Goal: Information Seeking & Learning: Learn about a topic

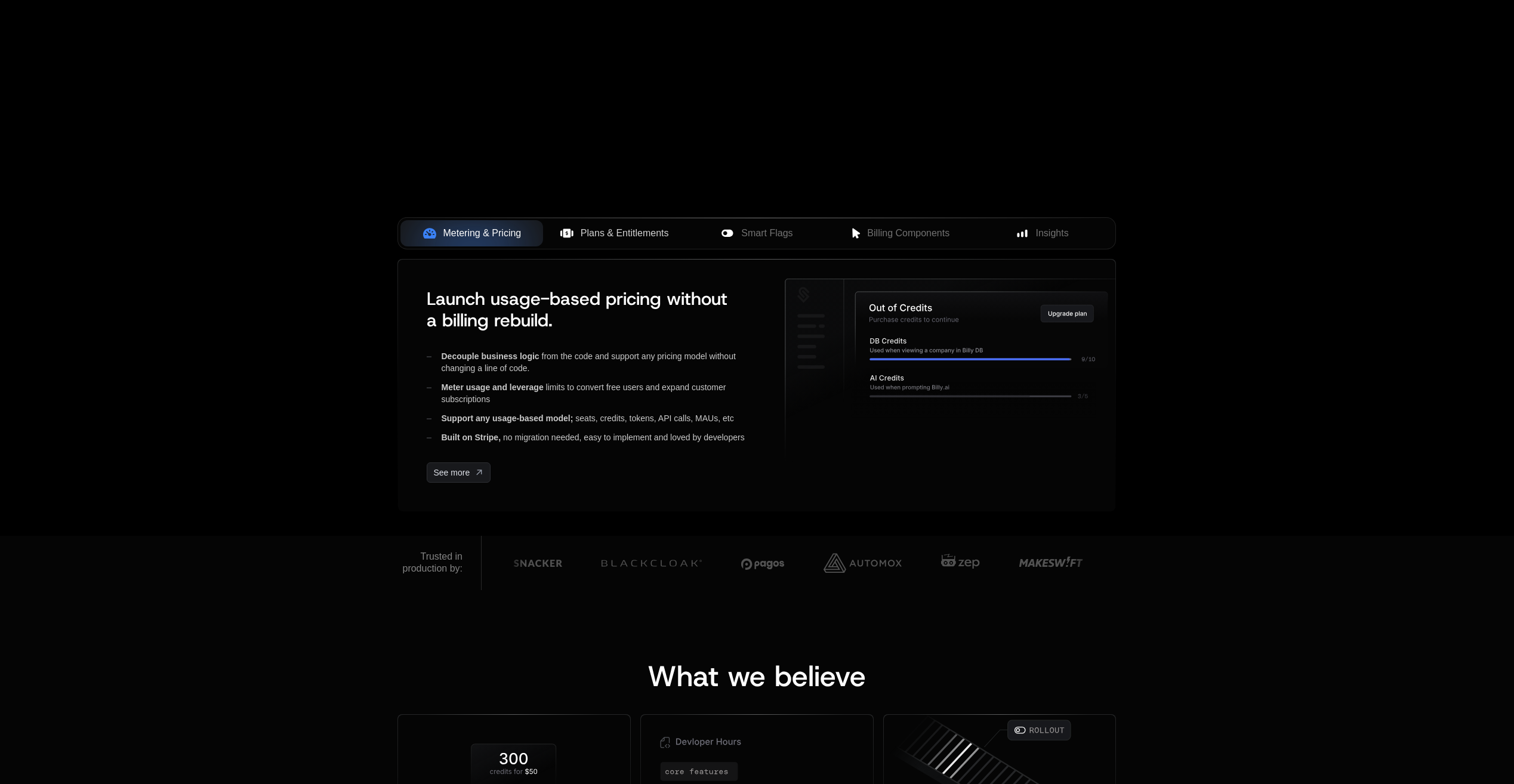
click at [615, 240] on button "Plans & Entitlements" at bounding box center [615, 233] width 143 height 26
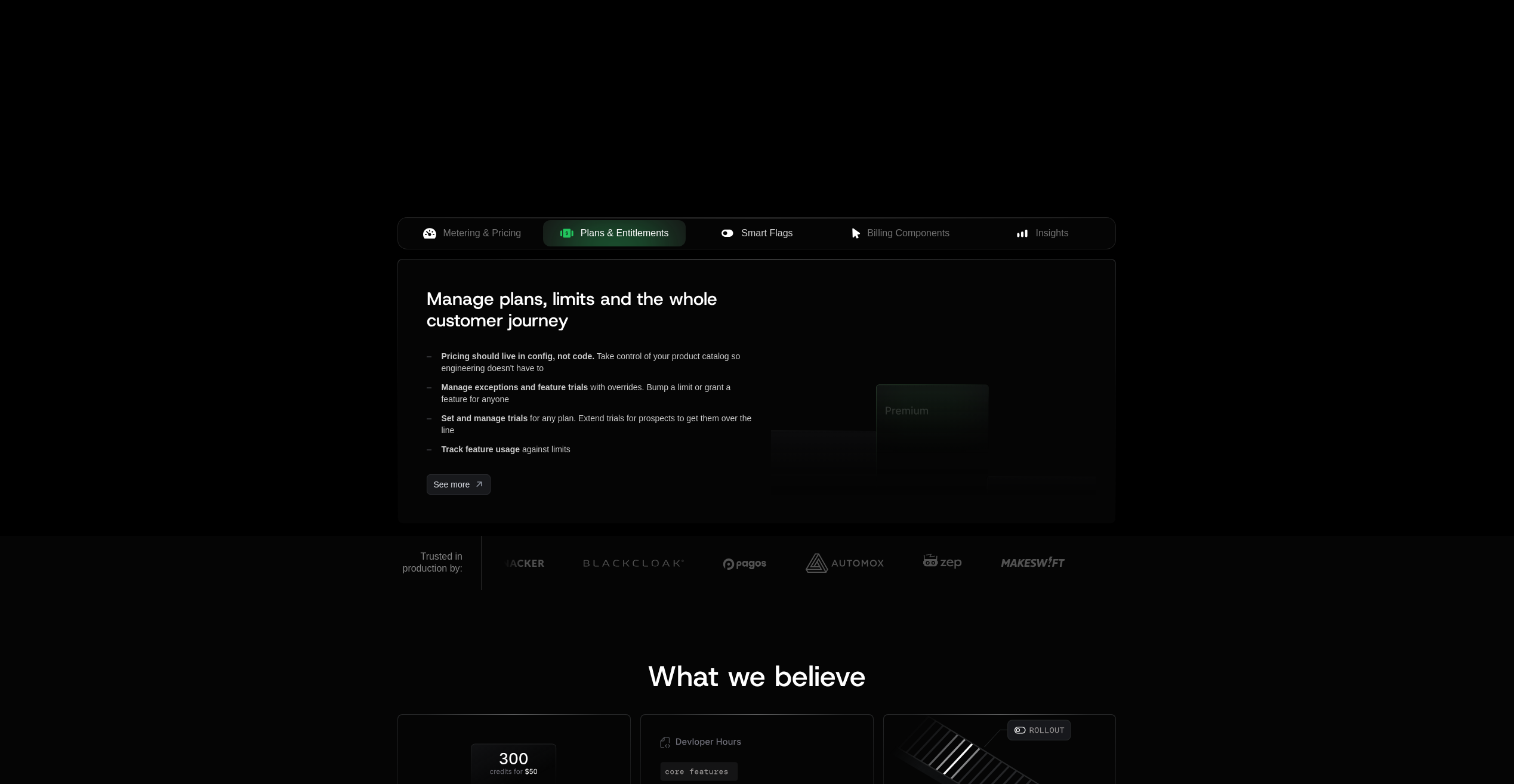
click at [743, 237] on span "Smart Flags" at bounding box center [767, 233] width 51 height 15
click at [860, 239] on div "Billing Components" at bounding box center [899, 233] width 123 height 15
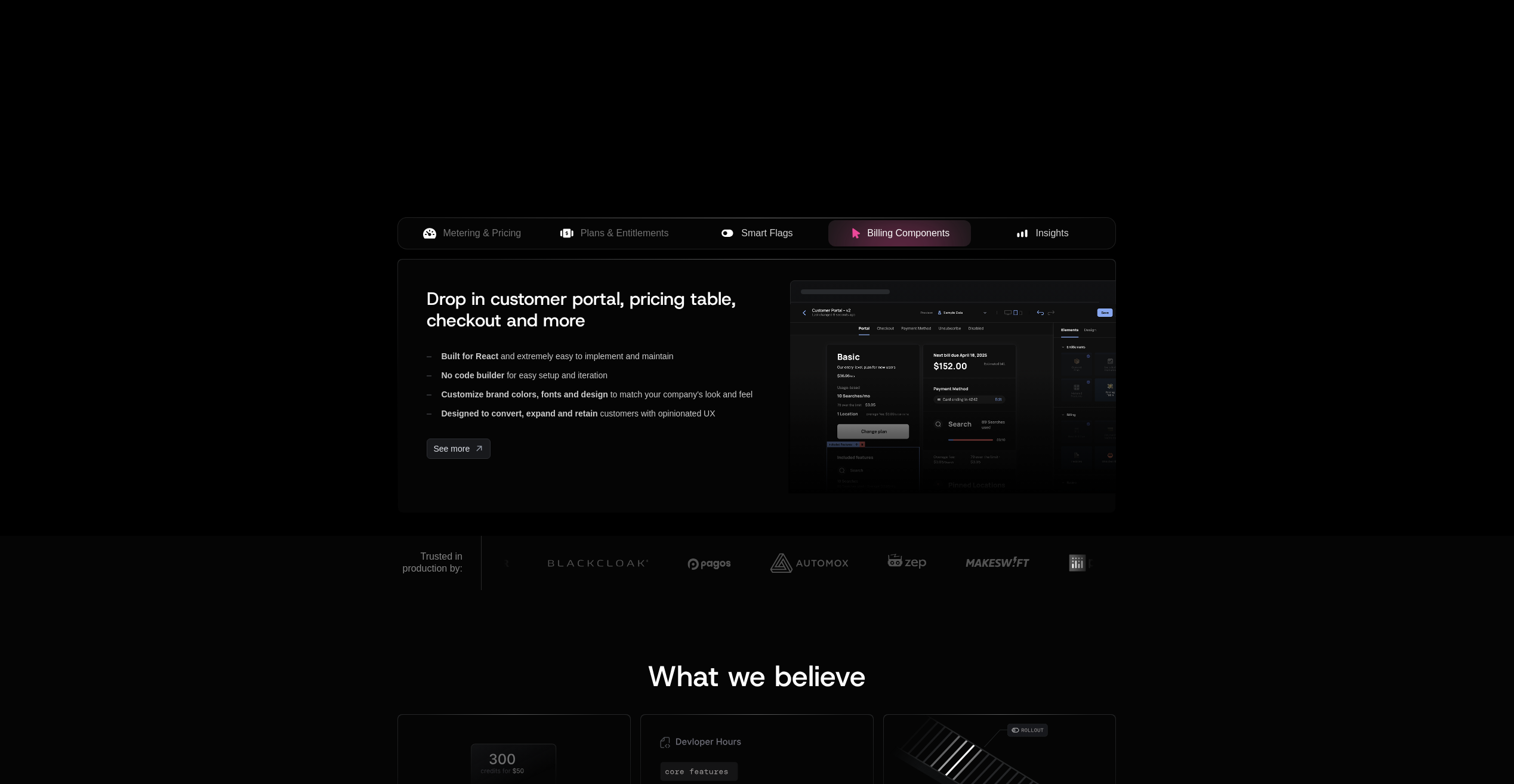
click at [1040, 241] on button "Insights" at bounding box center [1043, 233] width 143 height 26
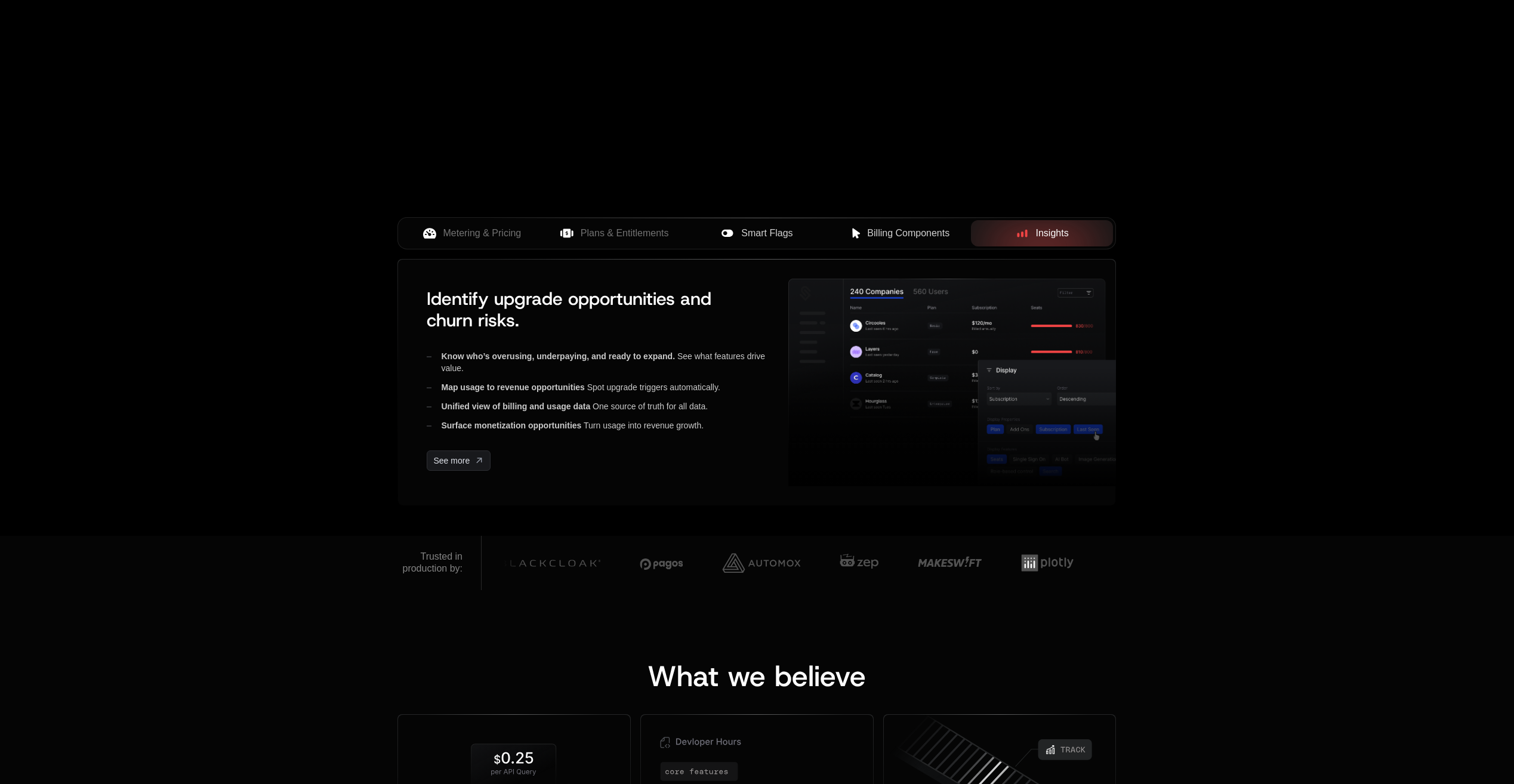
click at [851, 236] on icon at bounding box center [856, 233] width 11 height 11
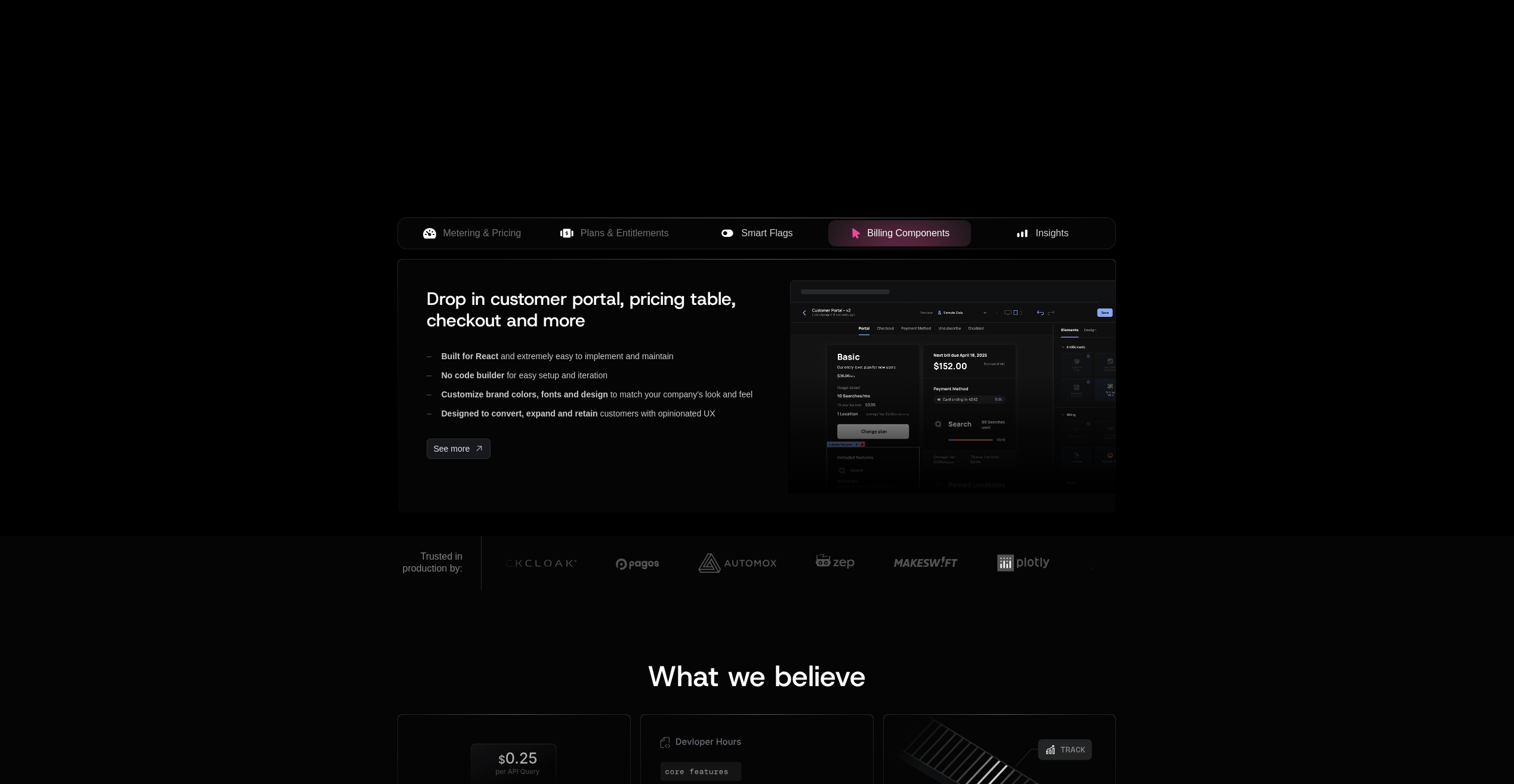
click at [1028, 221] on button "Insights" at bounding box center [1043, 233] width 143 height 26
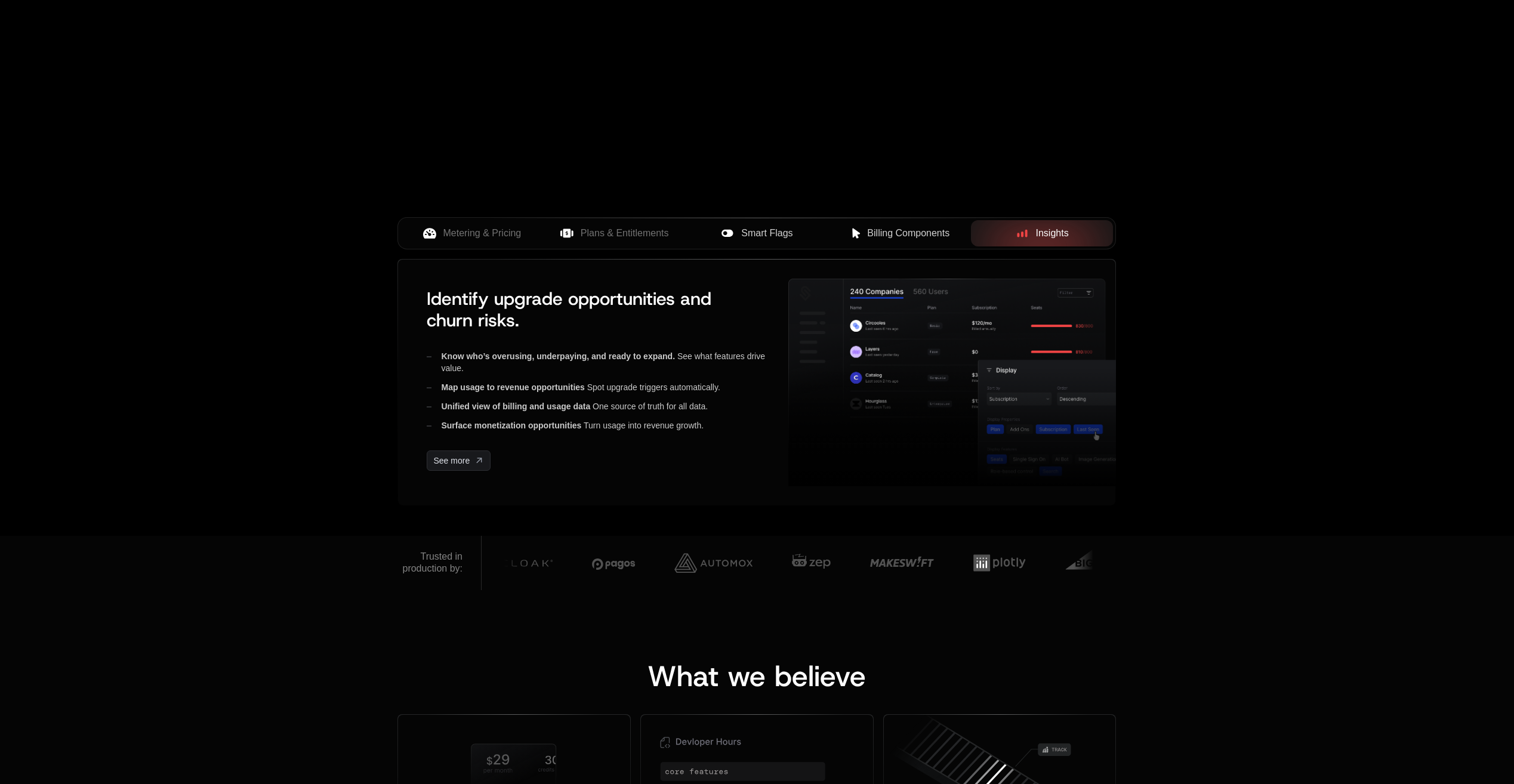
click at [761, 233] on span "Smart Flags" at bounding box center [767, 233] width 51 height 15
click at [636, 240] on button "Plans & Entitlements" at bounding box center [615, 233] width 143 height 26
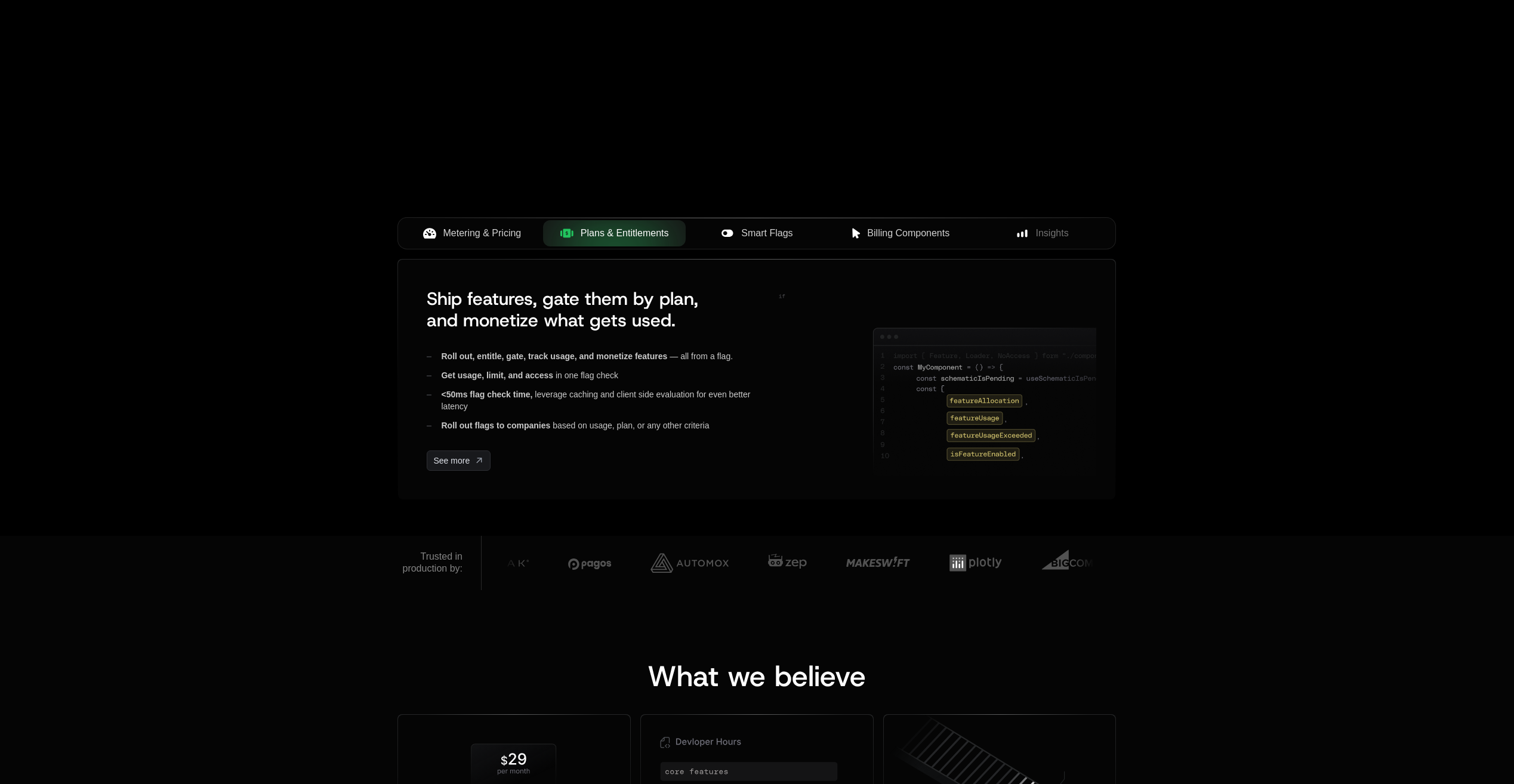
click at [485, 244] on button "Metering & Pricing" at bounding box center [472, 233] width 143 height 26
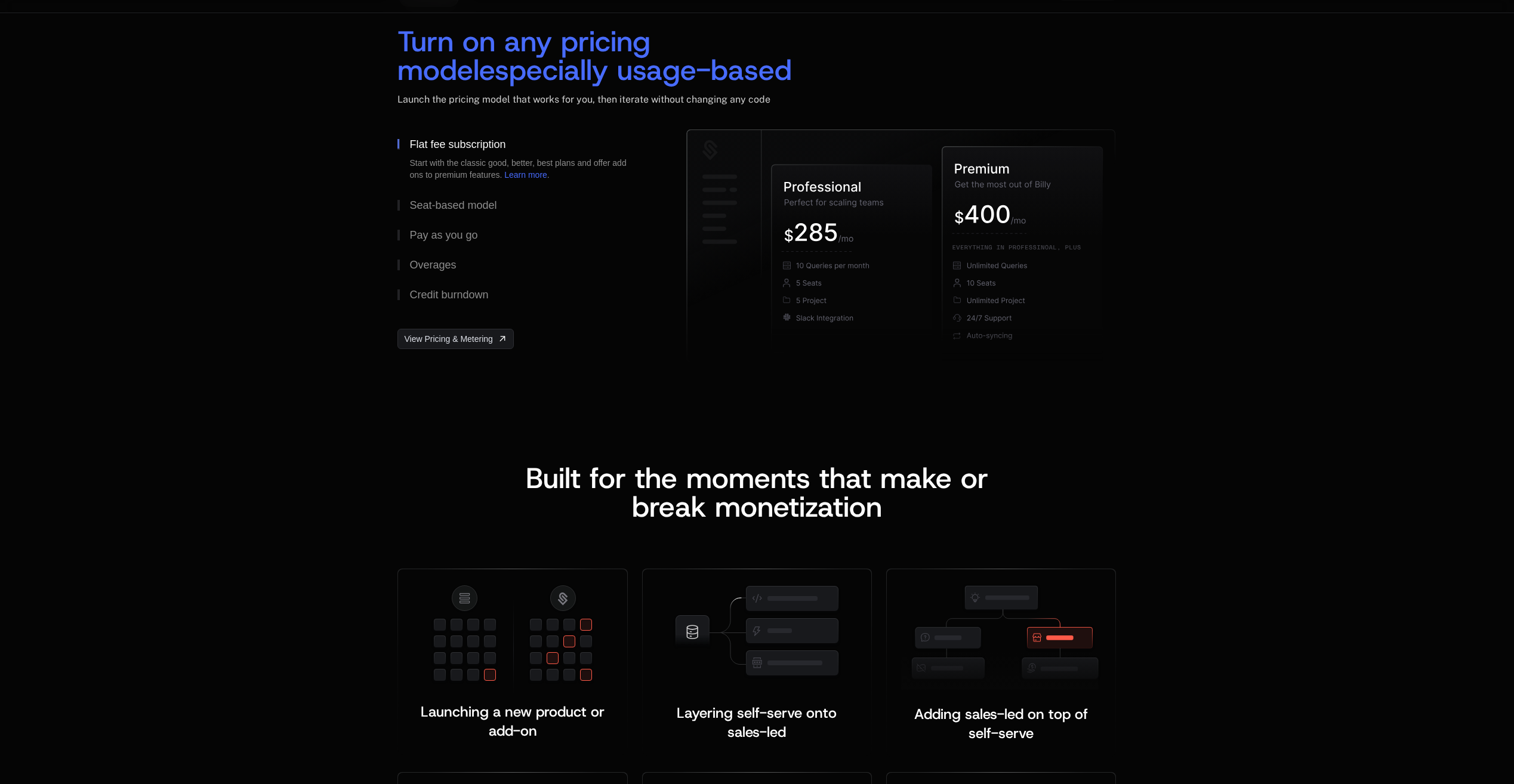
scroll to position [1789, 0]
click at [462, 206] on div "Seat-based model" at bounding box center [453, 206] width 87 height 11
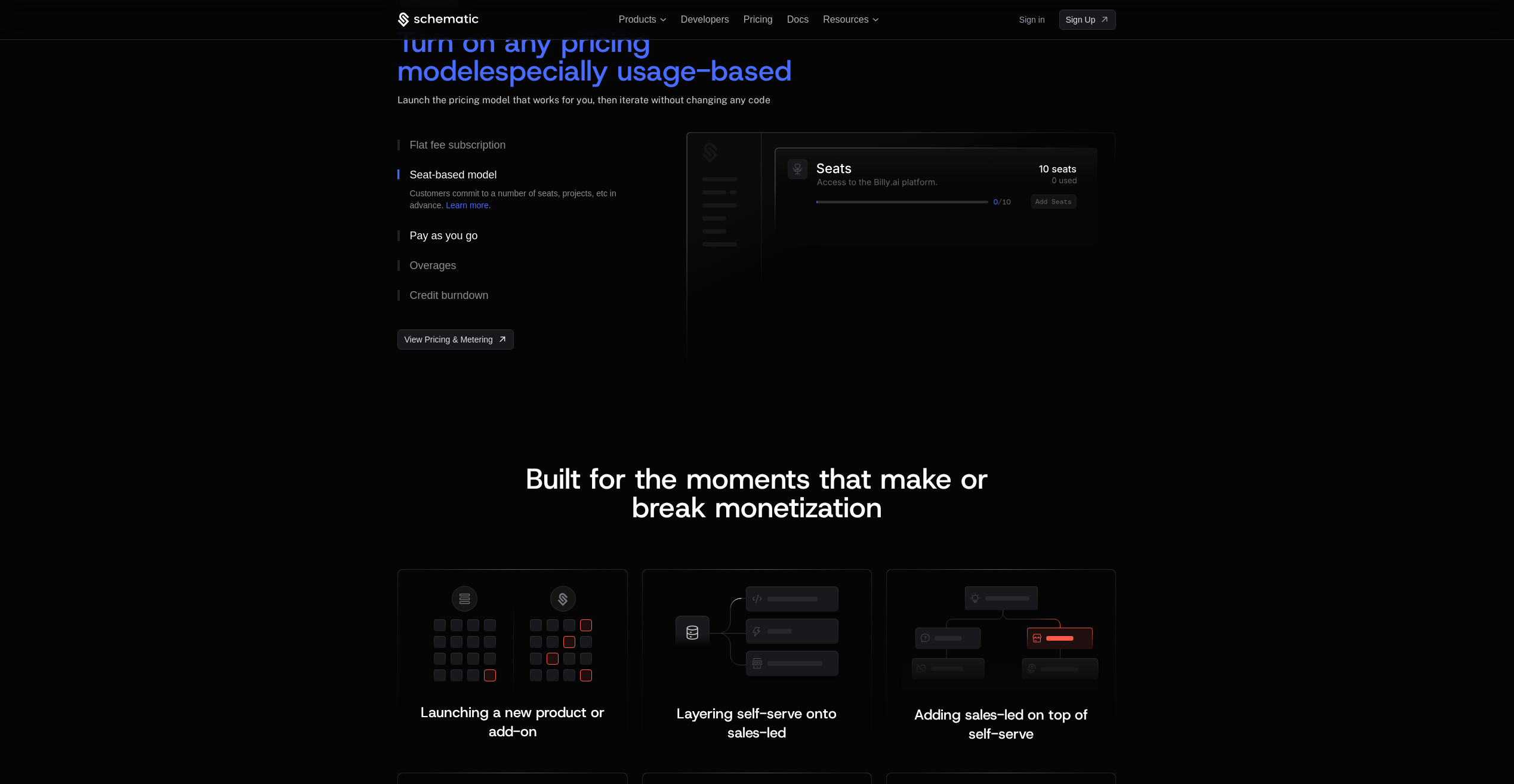
click at [460, 223] on button "Pay as you go" at bounding box center [523, 235] width 251 height 30
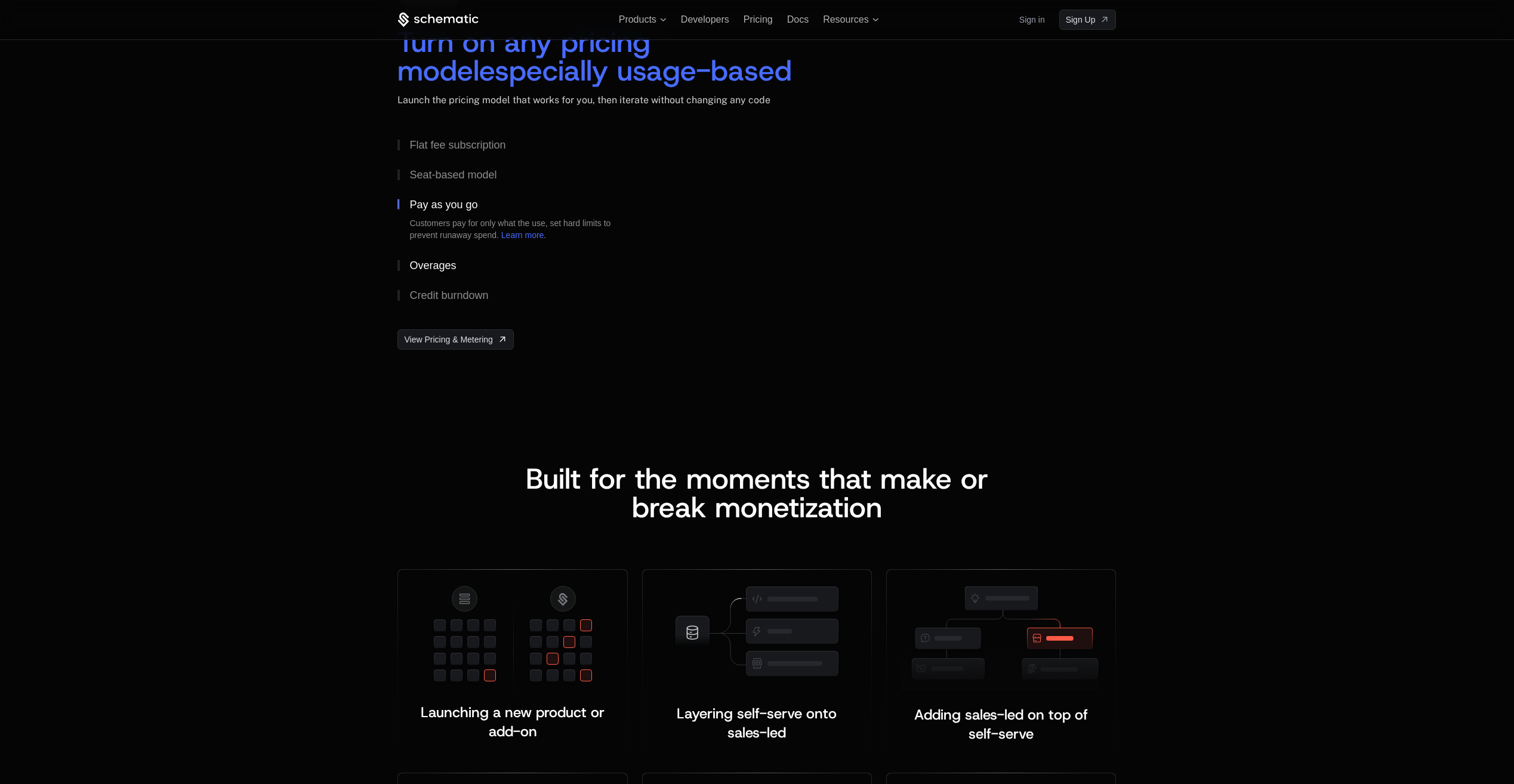
click at [469, 255] on button "Overages" at bounding box center [523, 265] width 251 height 30
click at [480, 295] on div "Credit burndown" at bounding box center [449, 295] width 79 height 11
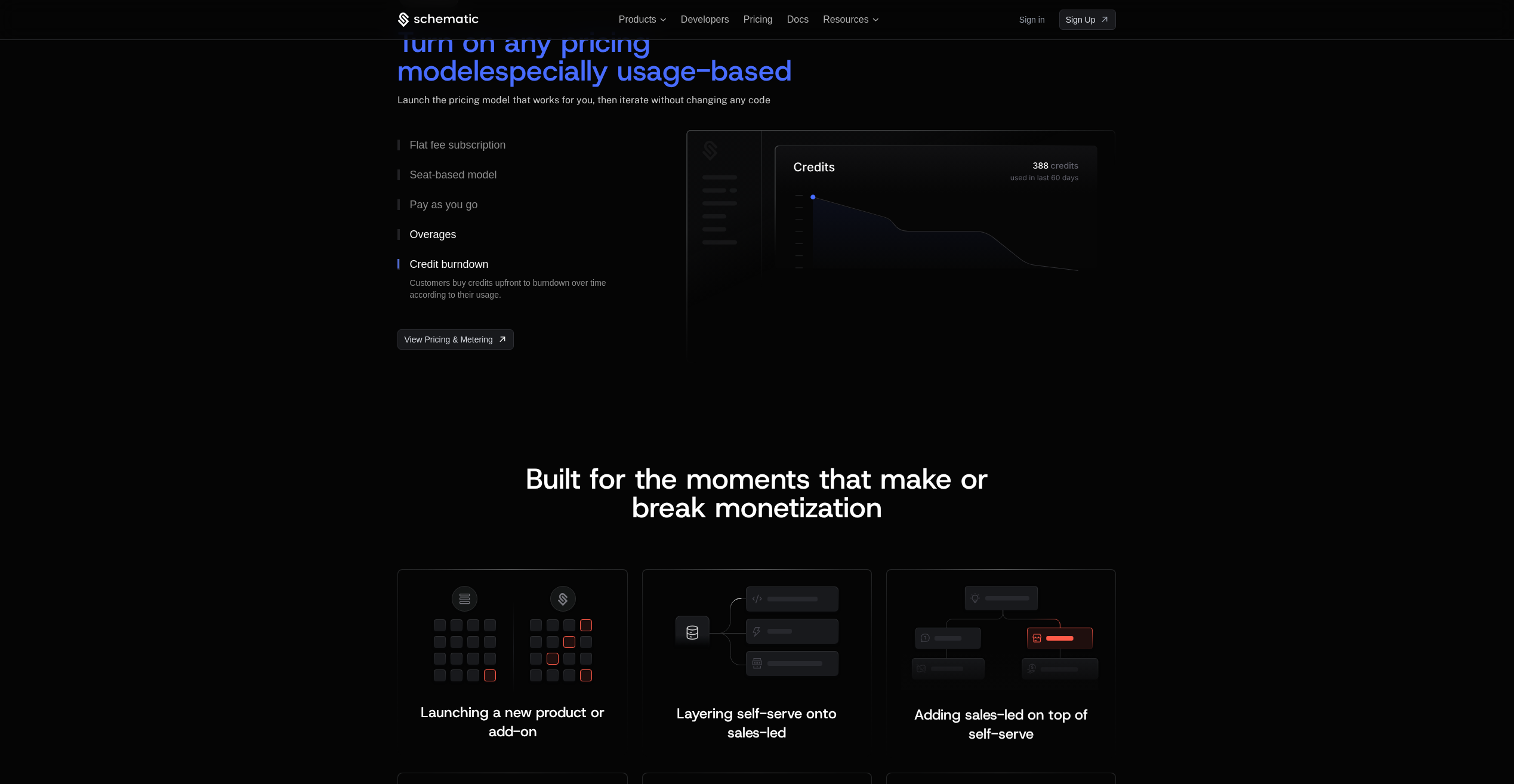
click at [440, 236] on div "Overages" at bounding box center [432, 235] width 46 height 11
click at [445, 210] on button "Pay as you go" at bounding box center [523, 204] width 251 height 30
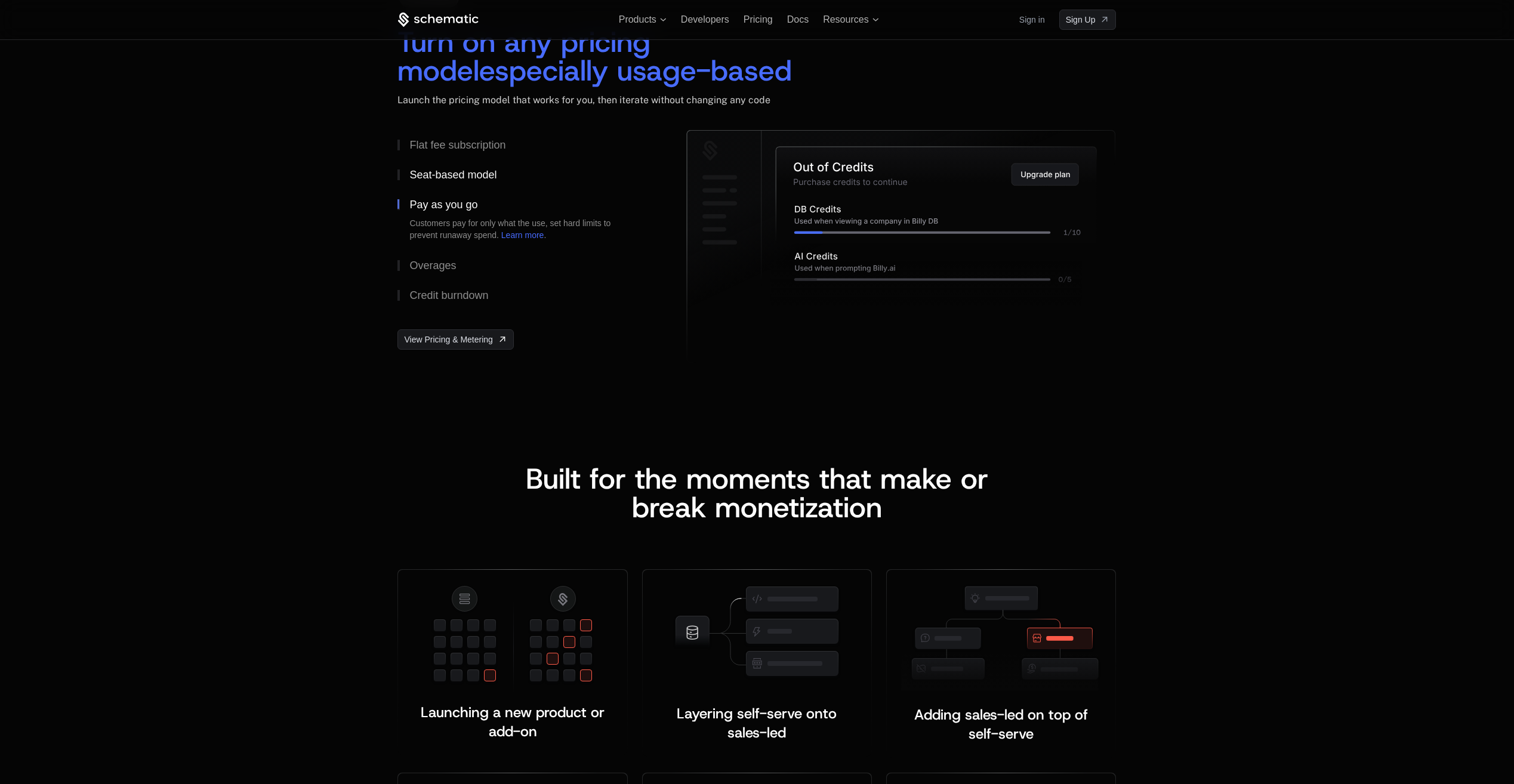
click at [447, 183] on button "Seat-based model" at bounding box center [523, 174] width 251 height 30
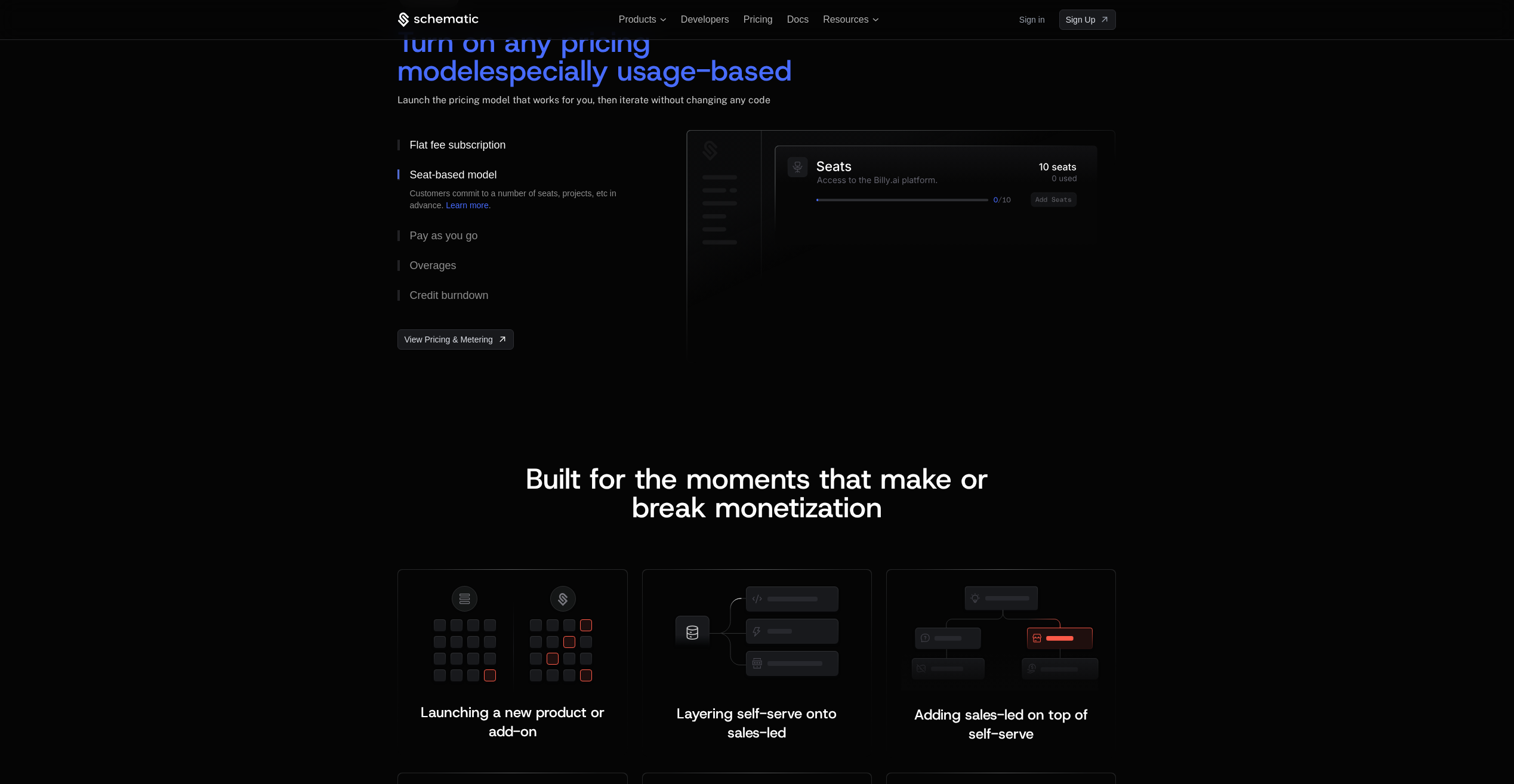
click at [444, 143] on div "Flat fee subscription" at bounding box center [457, 145] width 96 height 11
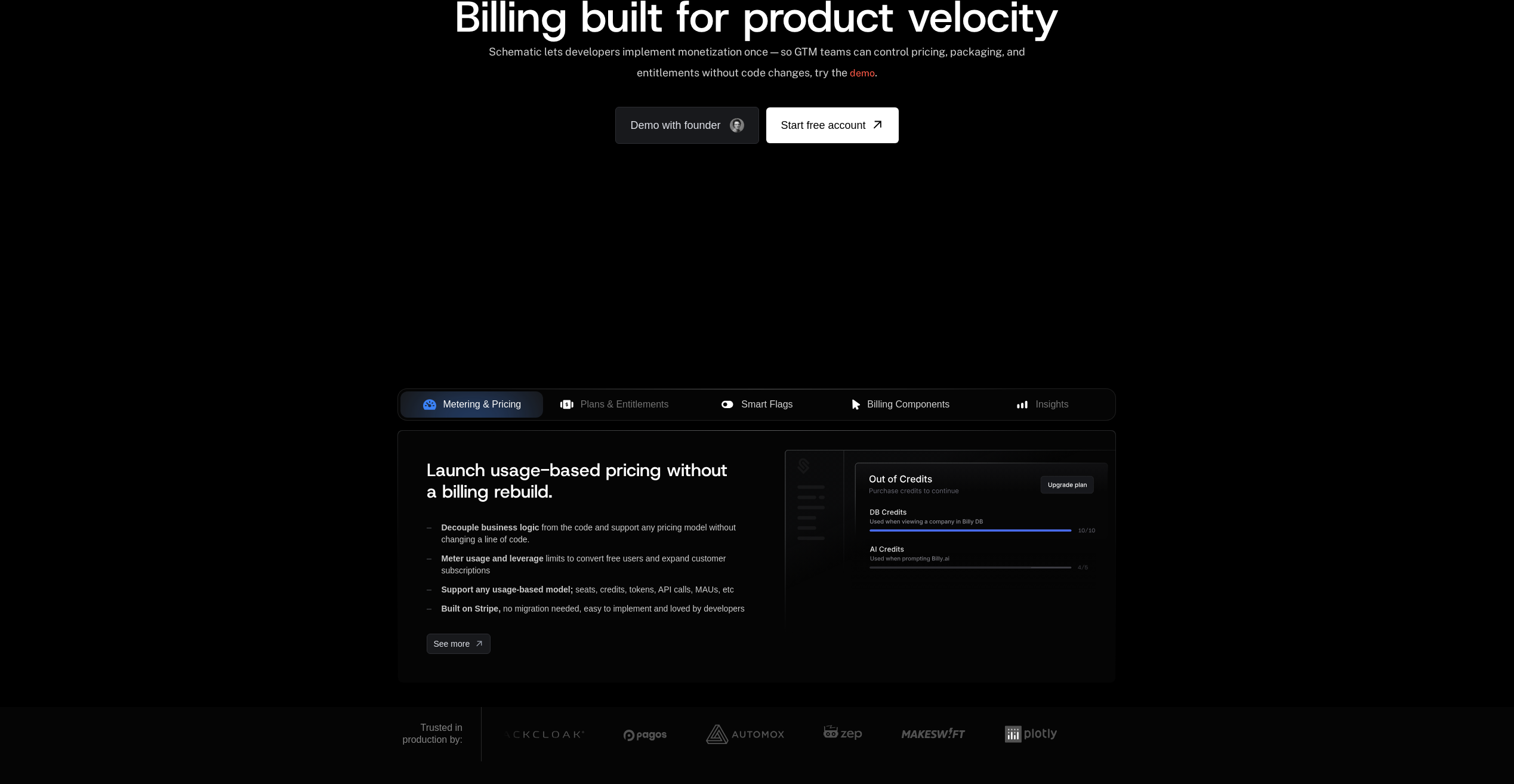
scroll to position [179, 0]
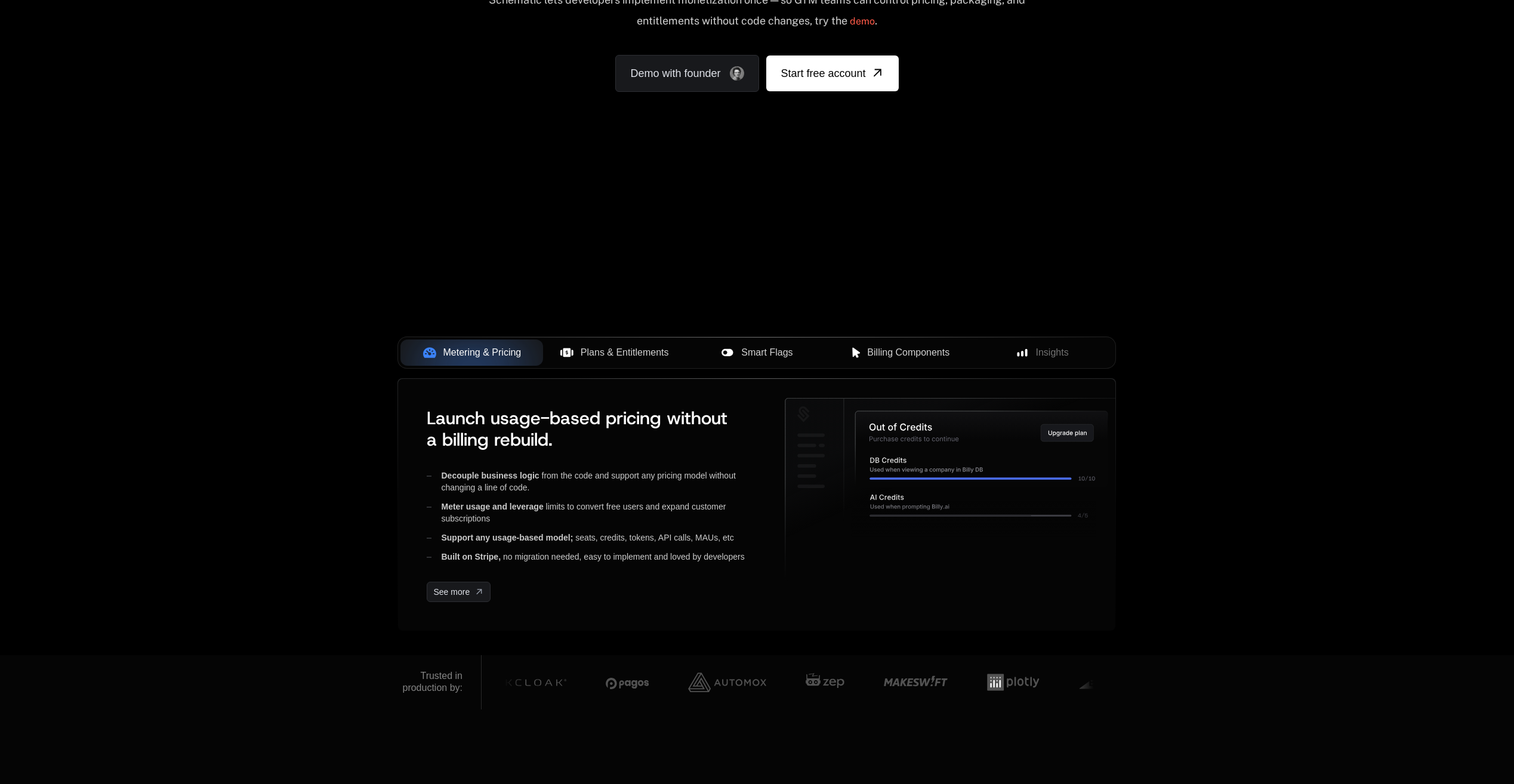
click at [622, 348] on span "Plans & Entitlements" at bounding box center [625, 352] width 89 height 15
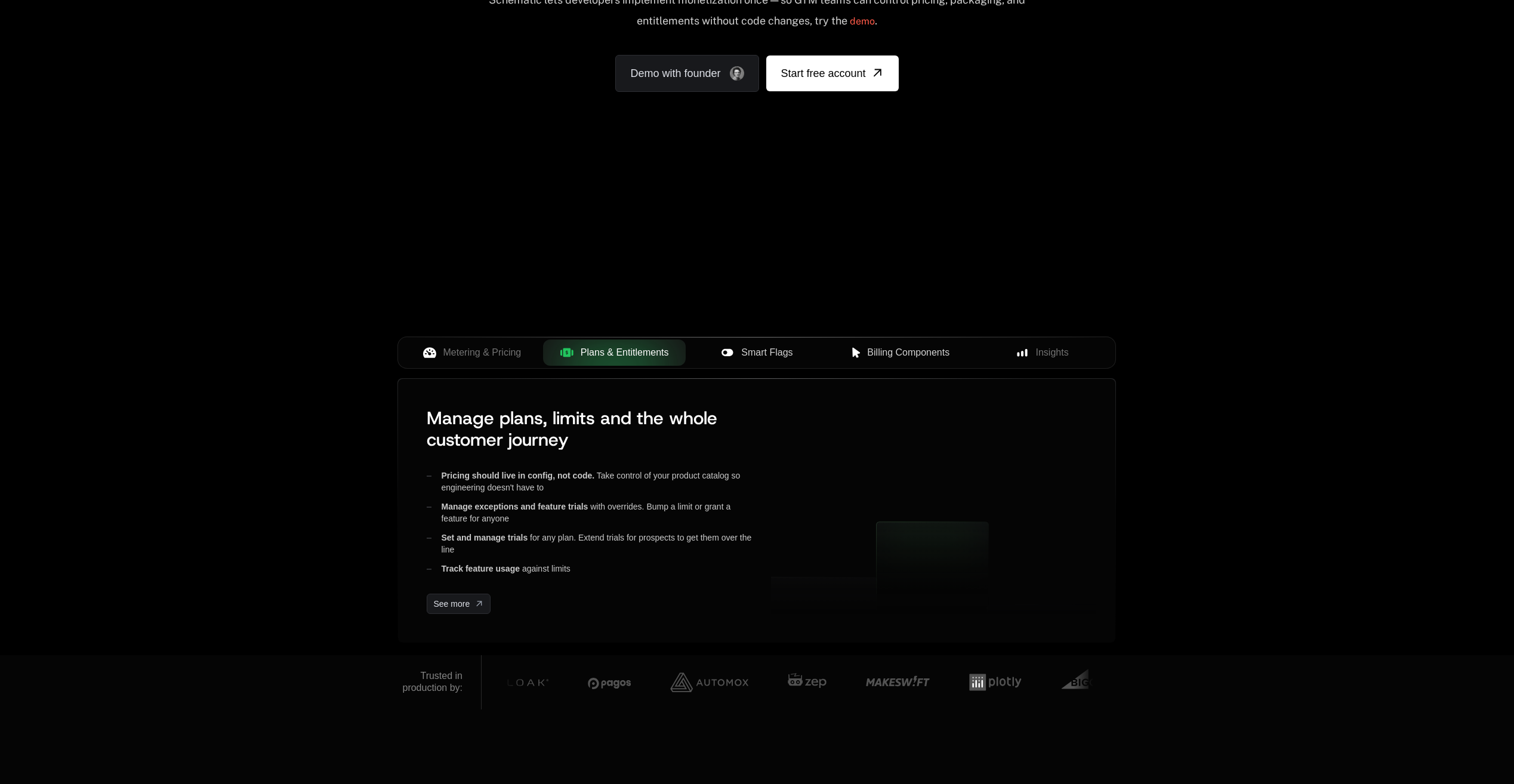
click at [739, 349] on div "Smart Flags" at bounding box center [757, 352] width 123 height 15
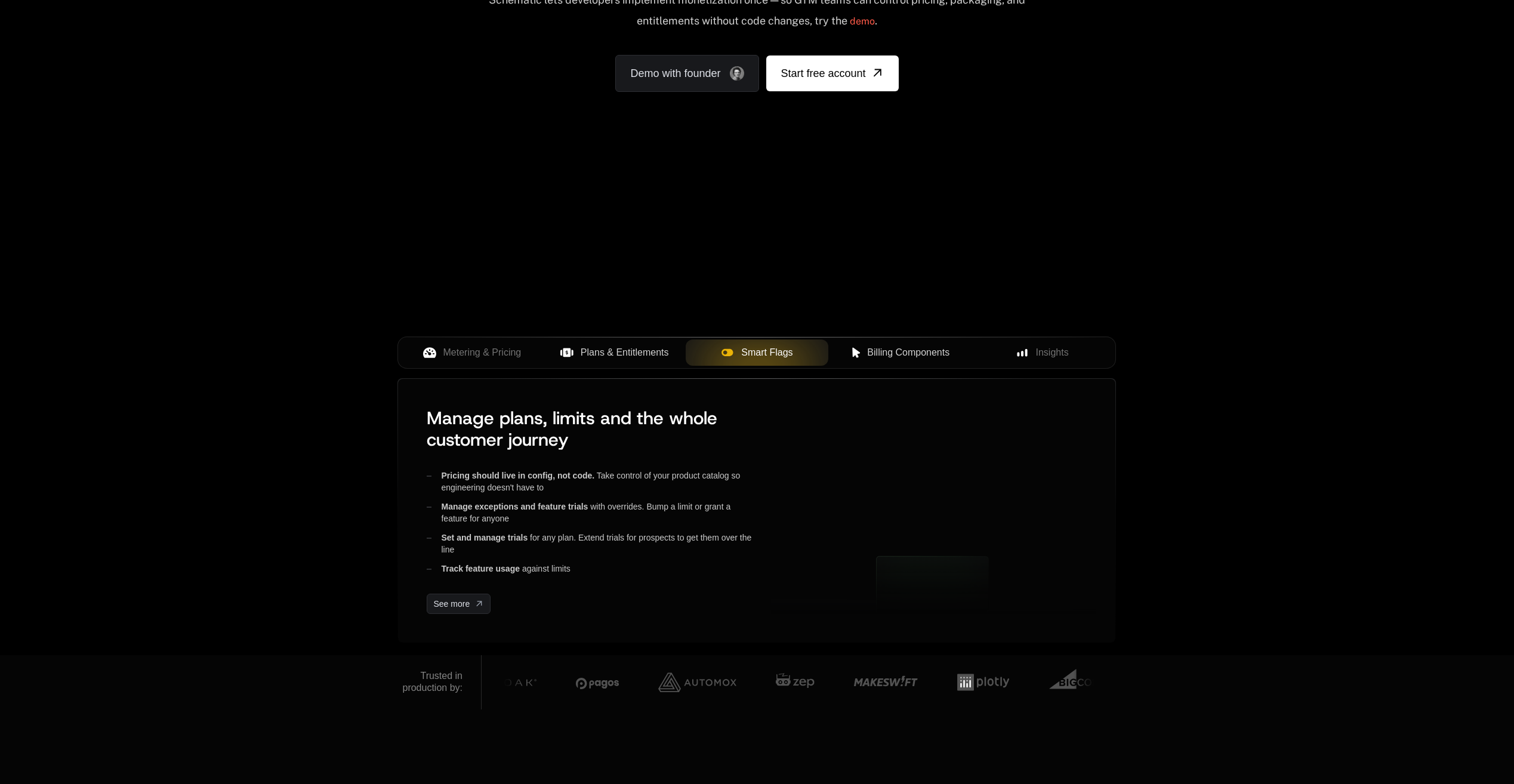
drag, startPoint x: 882, startPoint y: 356, endPoint x: 952, endPoint y: 367, distance: 70.9
click at [883, 356] on span "Billing Components" at bounding box center [908, 352] width 82 height 15
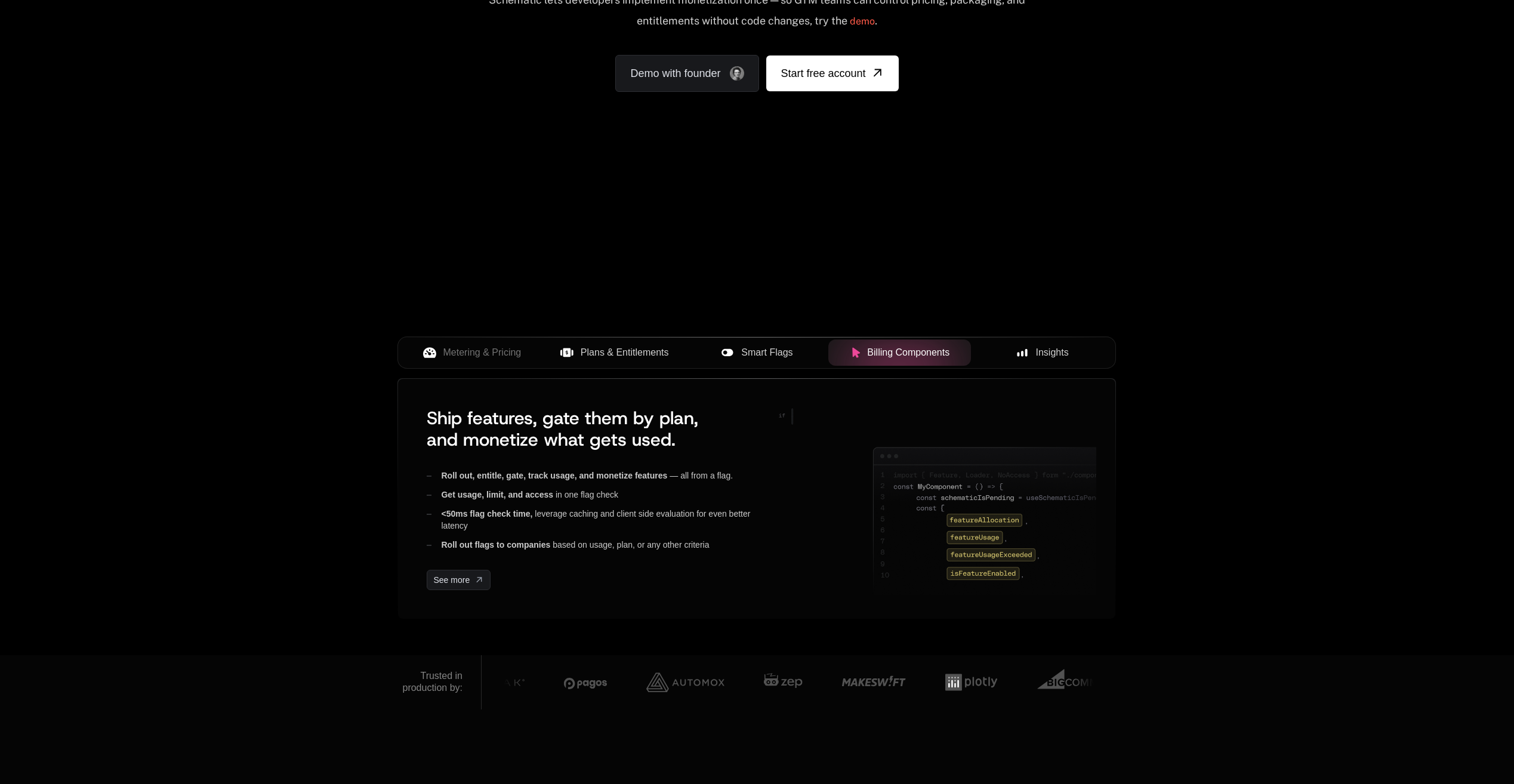
click at [1037, 357] on span "Insights" at bounding box center [1052, 352] width 33 height 15
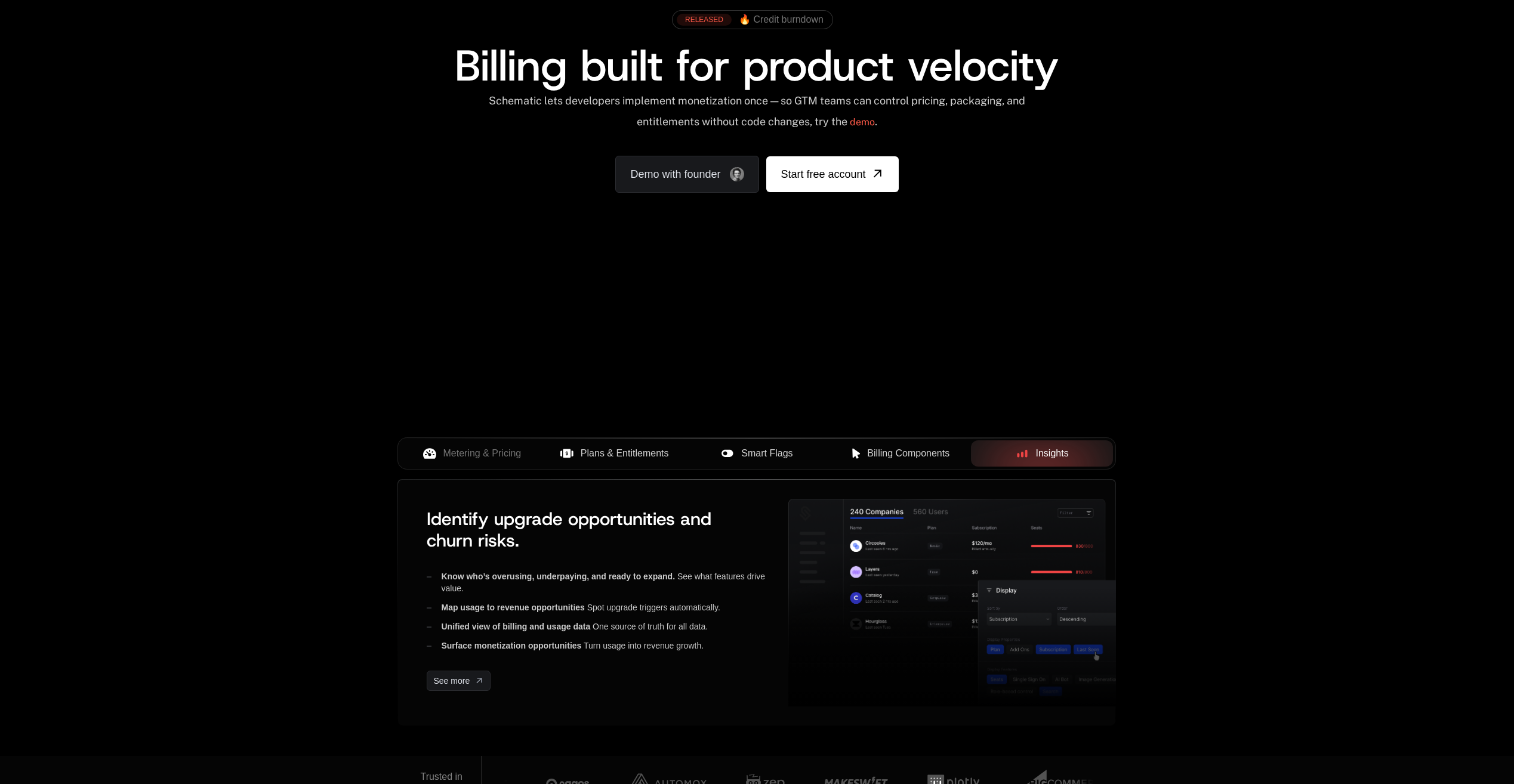
scroll to position [0, 0]
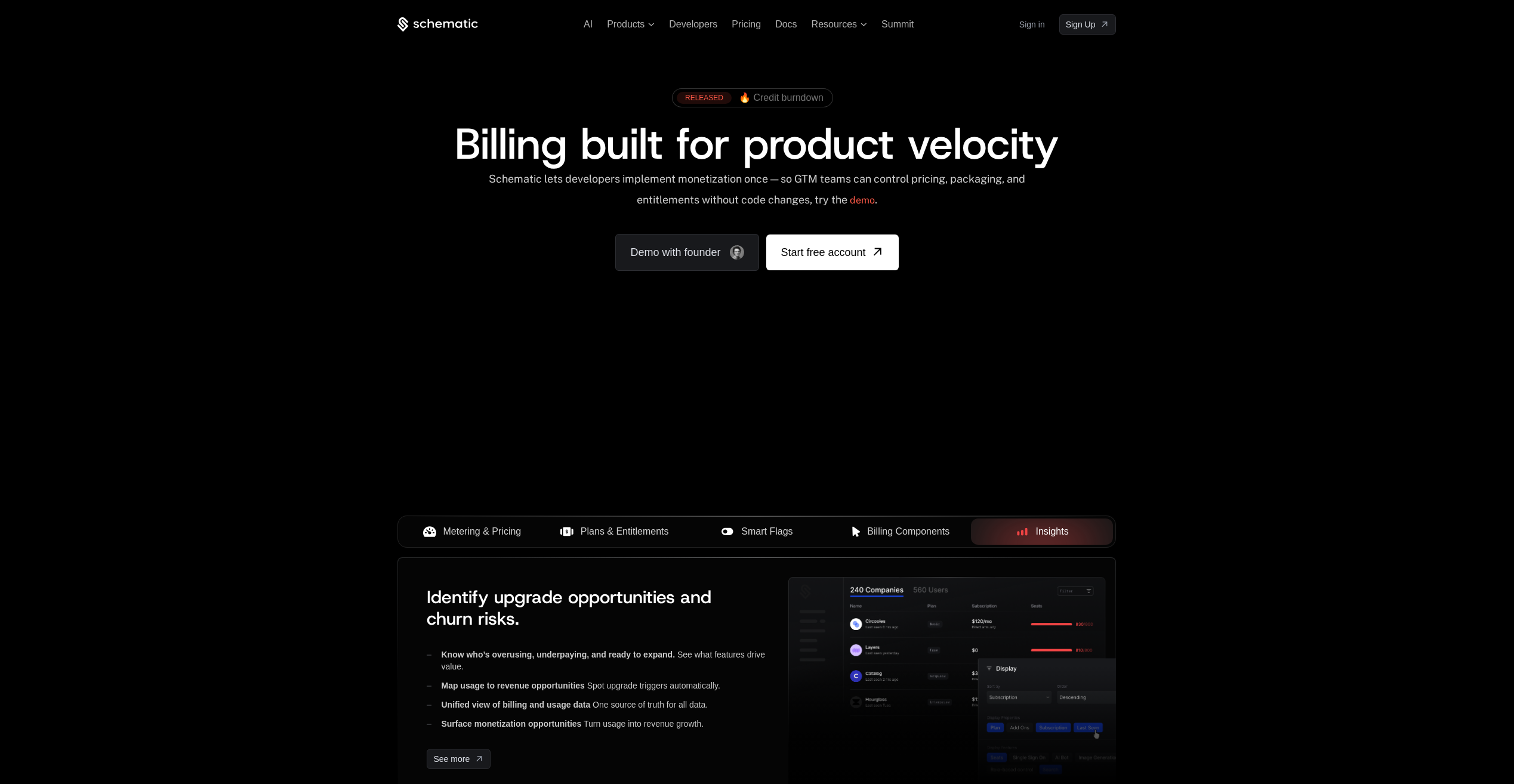
click at [469, 531] on span "Metering & Pricing" at bounding box center [483, 531] width 78 height 15
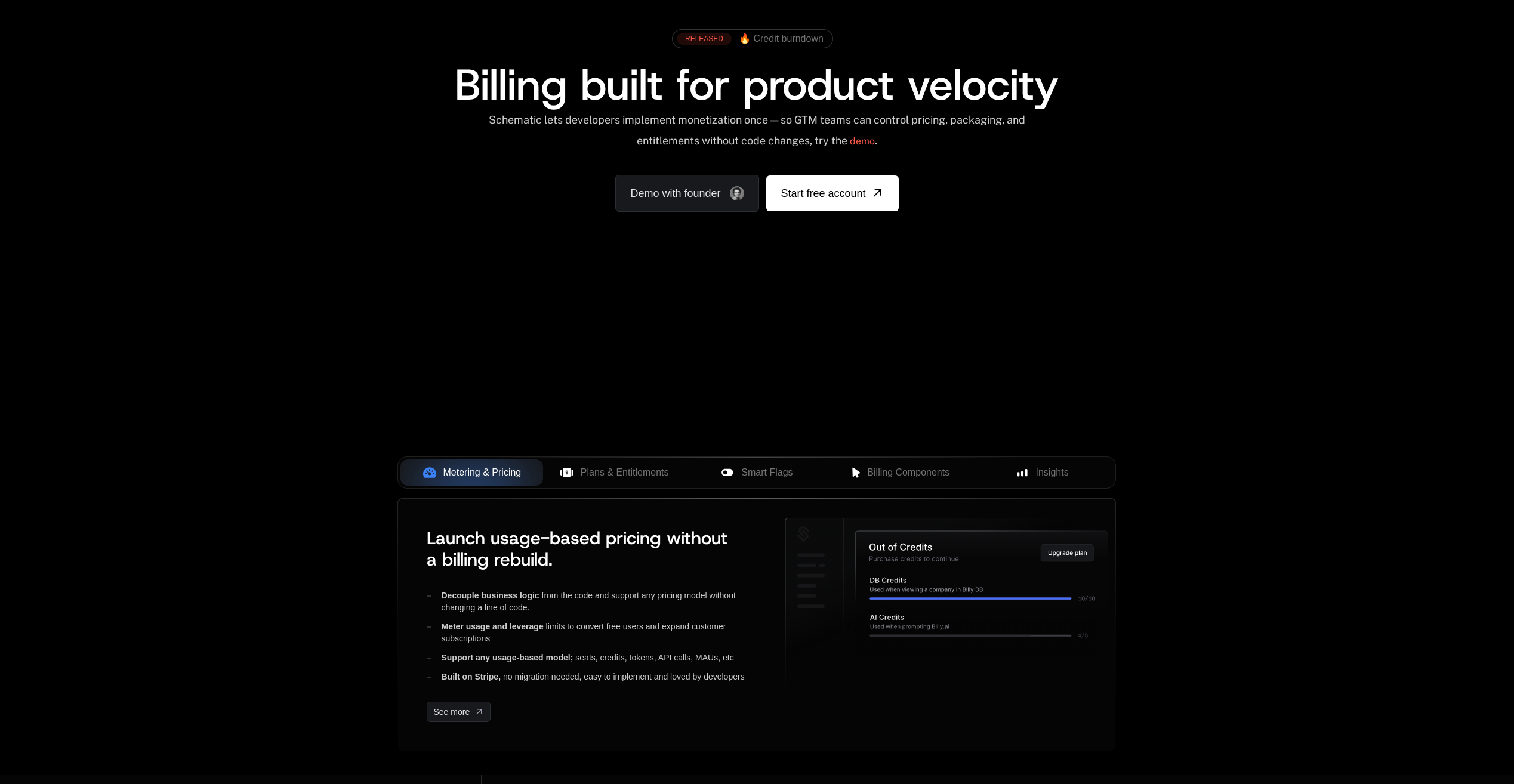
scroll to position [60, 0]
click at [602, 467] on span "Plans & Entitlements" at bounding box center [625, 472] width 89 height 15
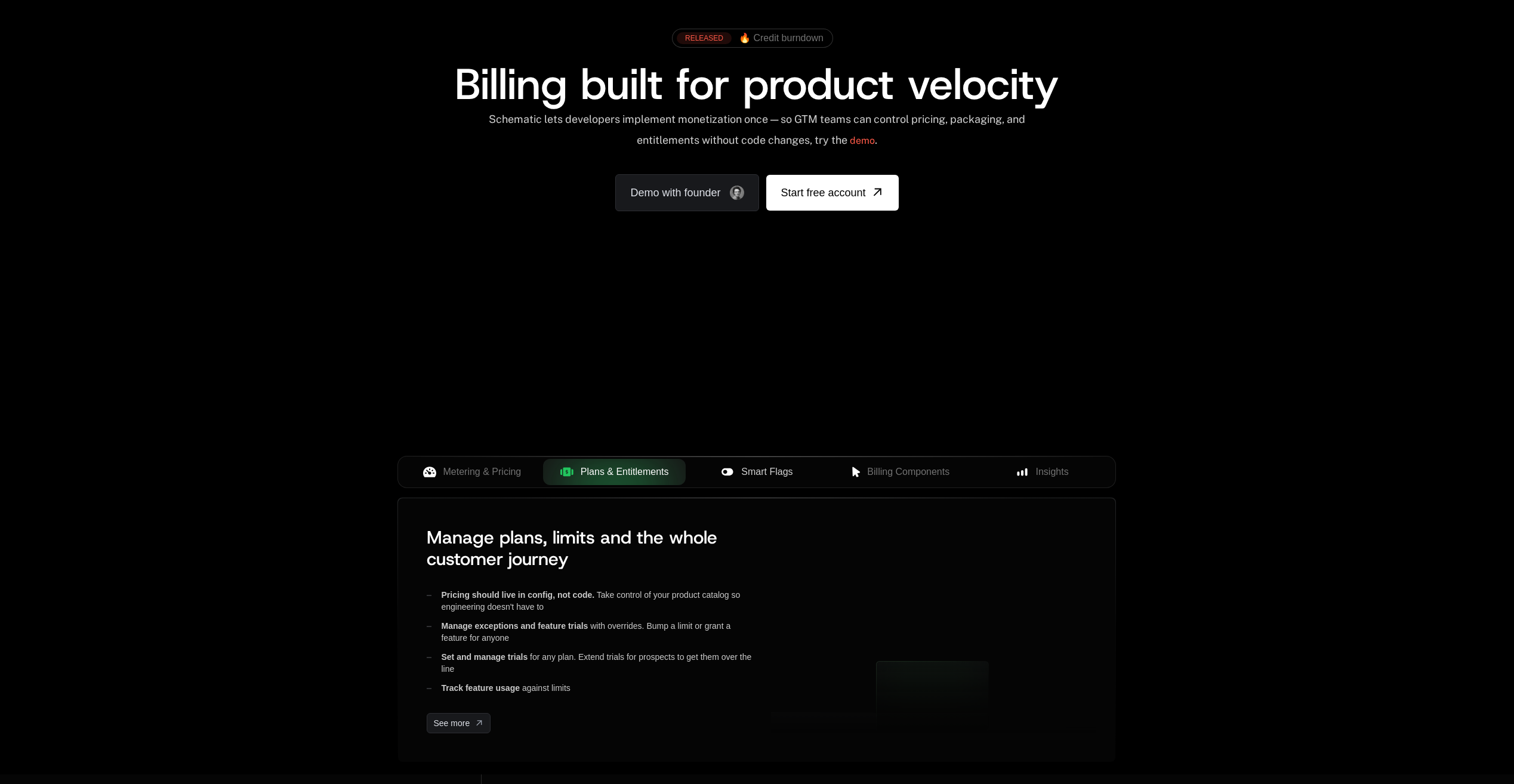
click at [751, 477] on span "Smart Flags" at bounding box center [767, 472] width 51 height 15
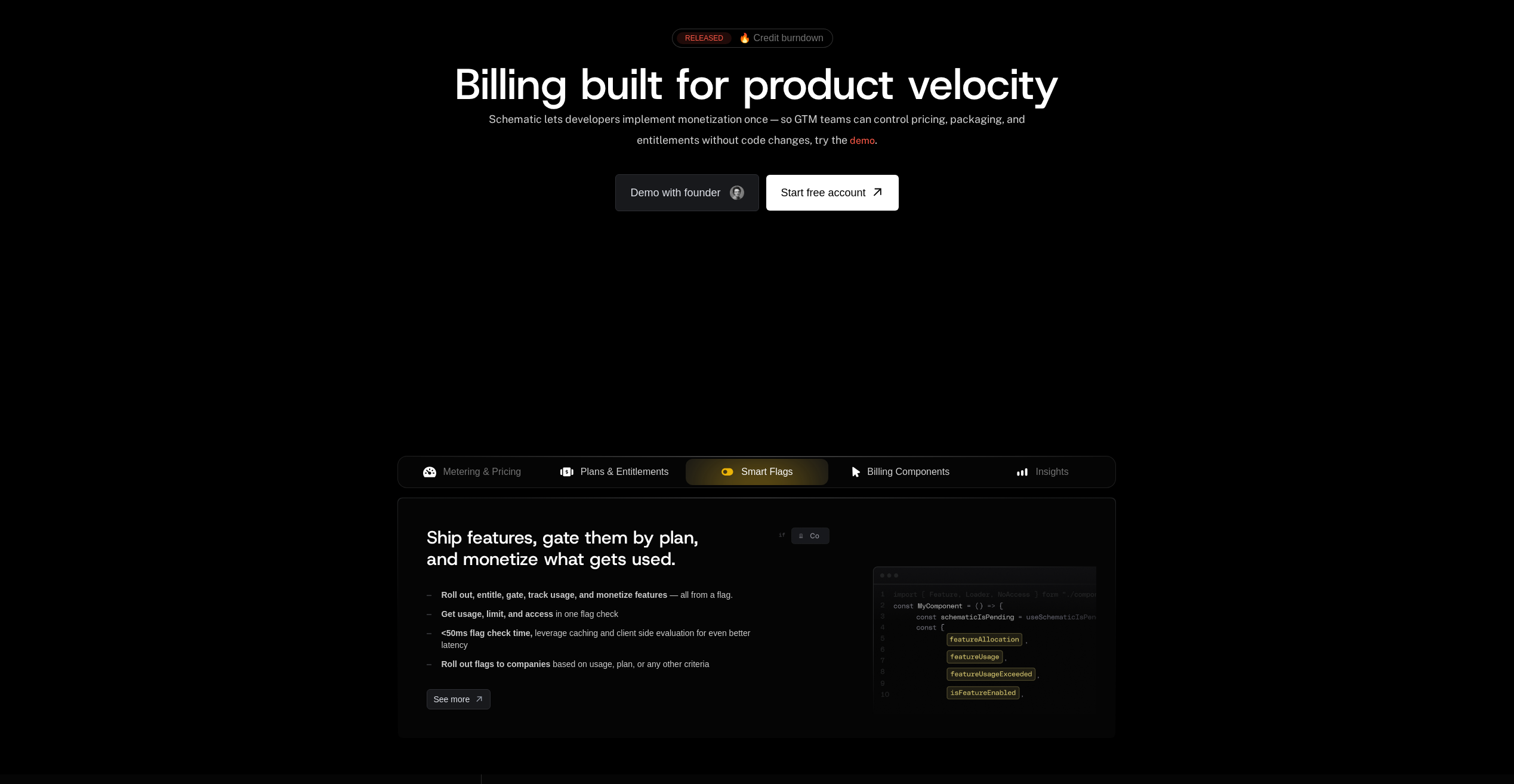
click at [869, 475] on span "Billing Components" at bounding box center [908, 472] width 82 height 15
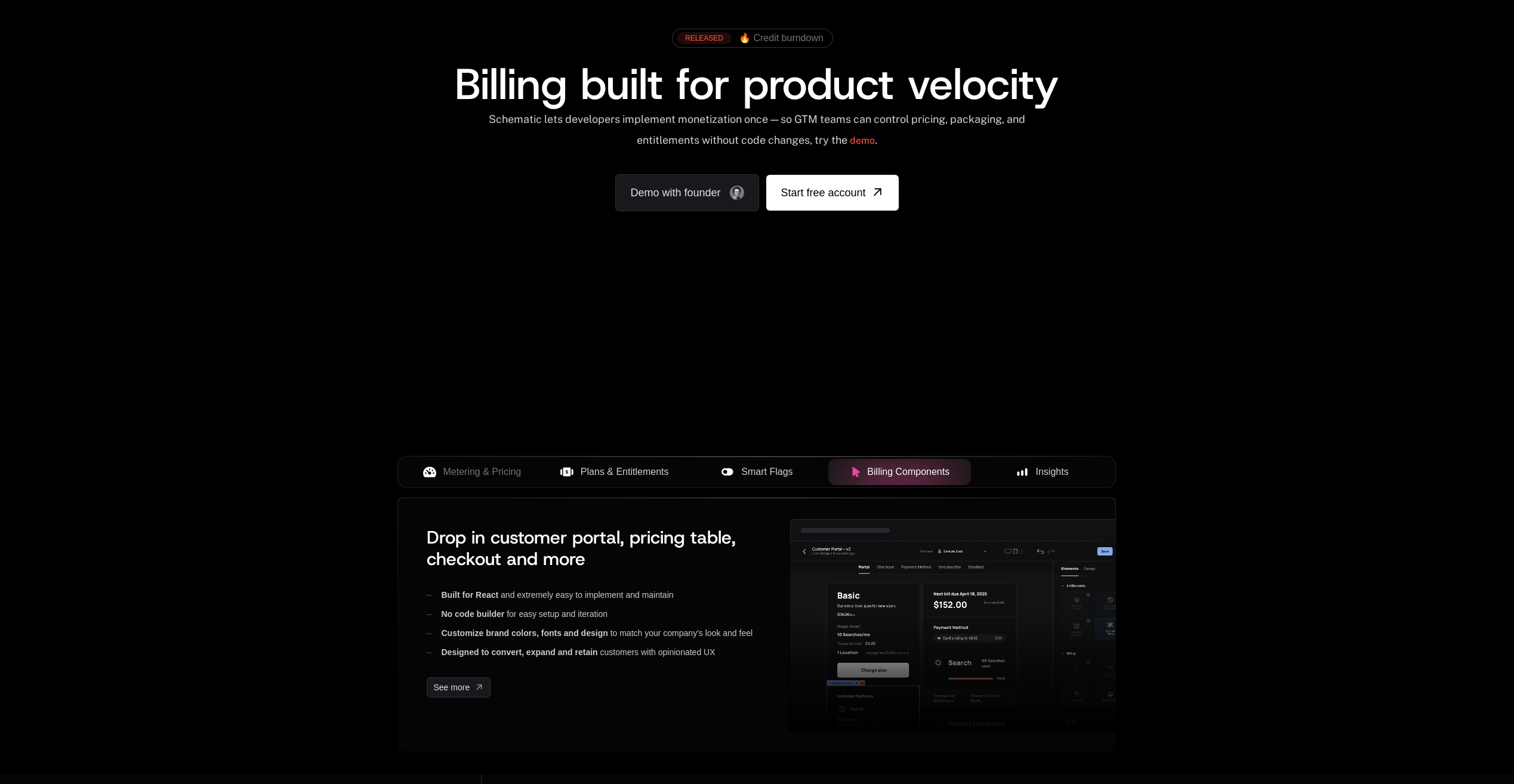
click at [1022, 473] on rect at bounding box center [1021, 473] width 2 height 6
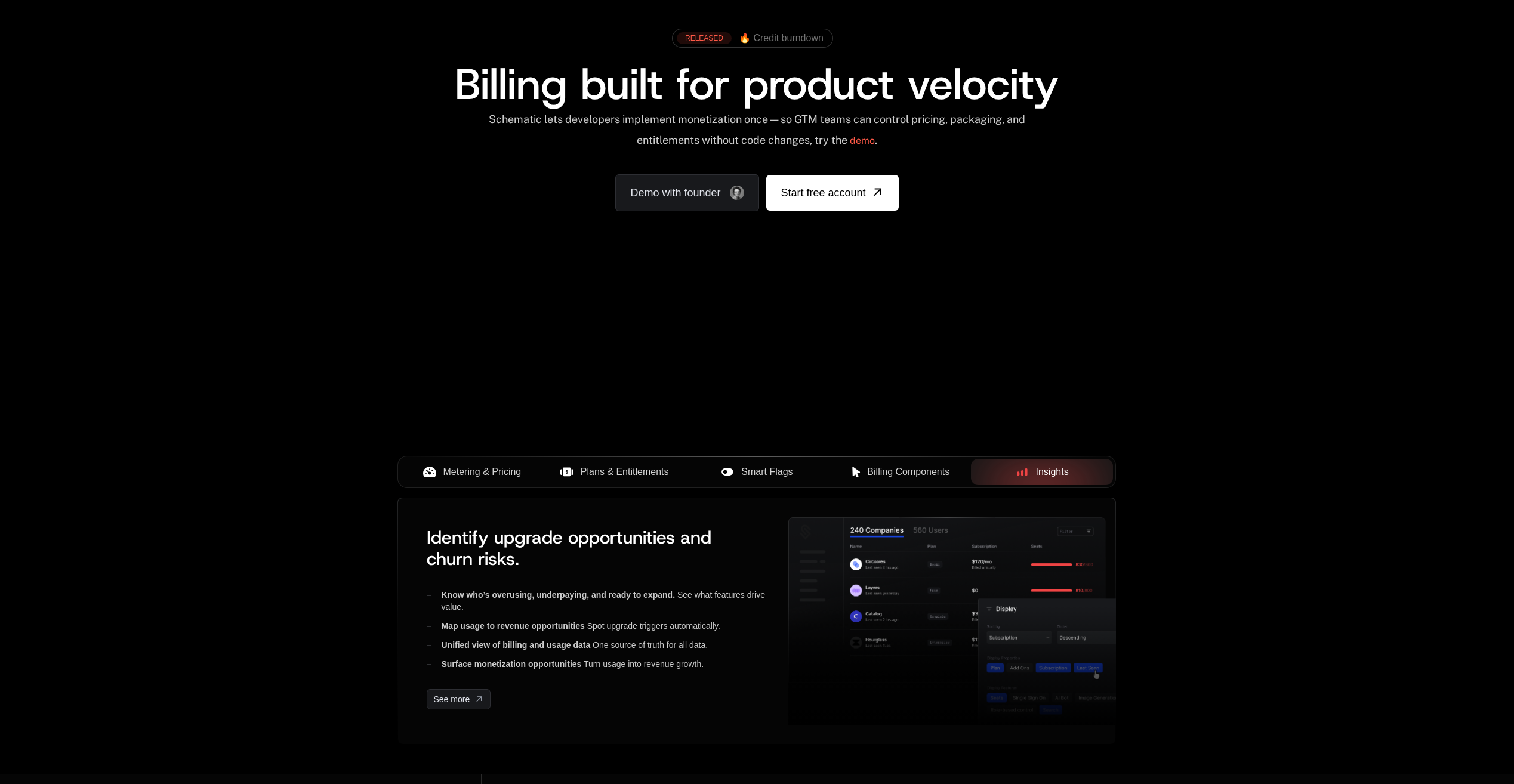
click at [453, 477] on span "Metering & Pricing" at bounding box center [483, 472] width 78 height 15
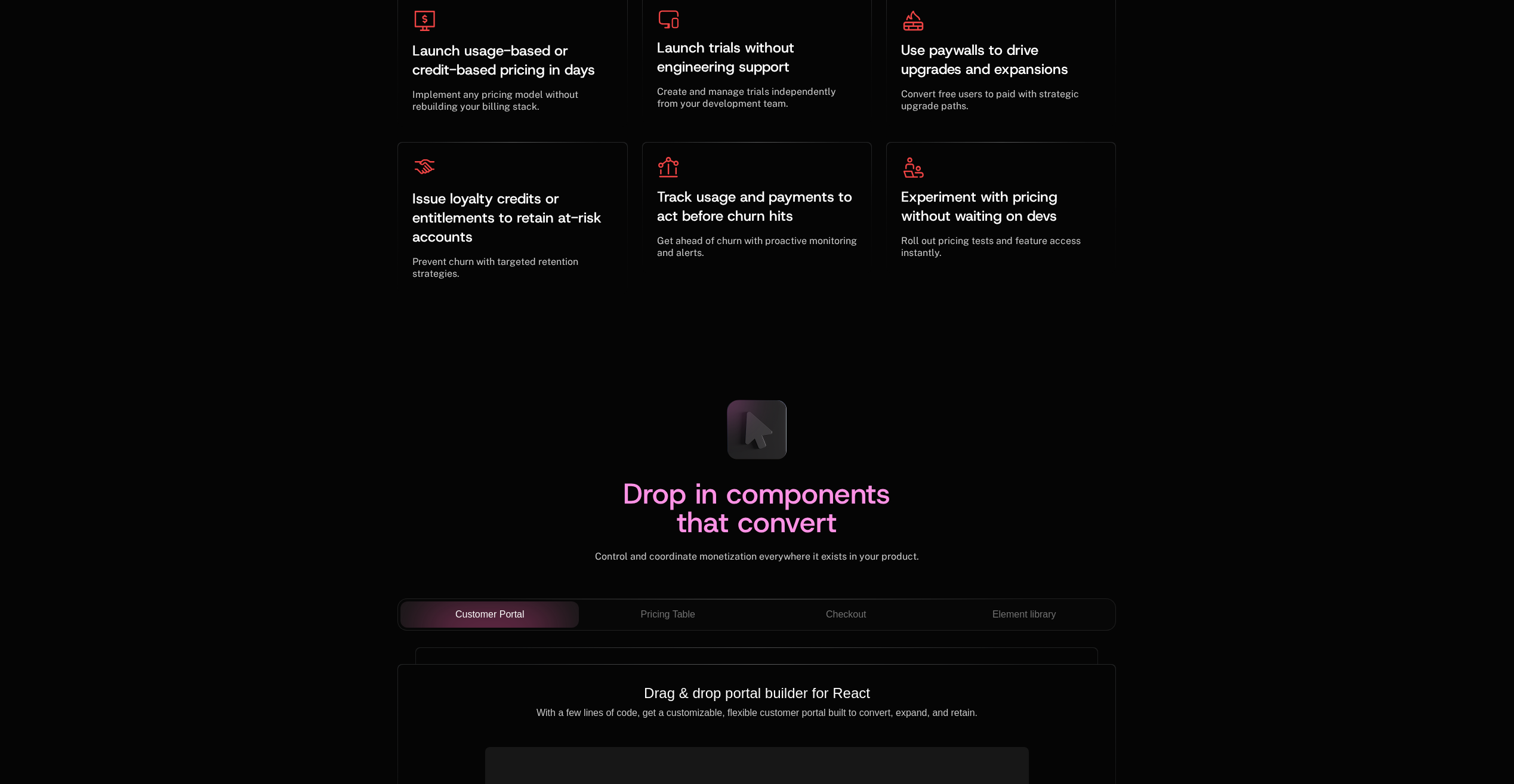
scroll to position [4117, 0]
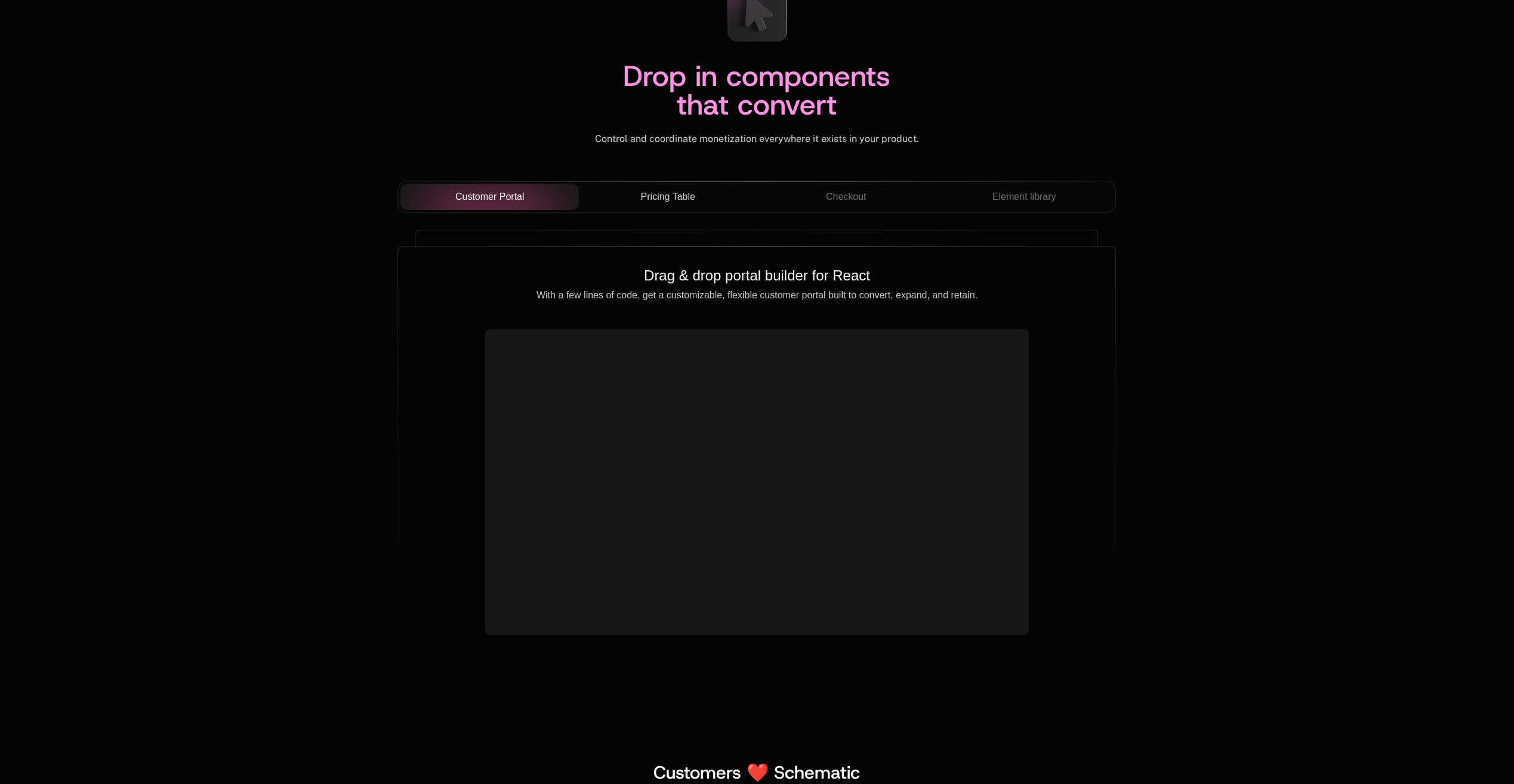
click at [666, 198] on span "Pricing Table" at bounding box center [668, 197] width 54 height 15
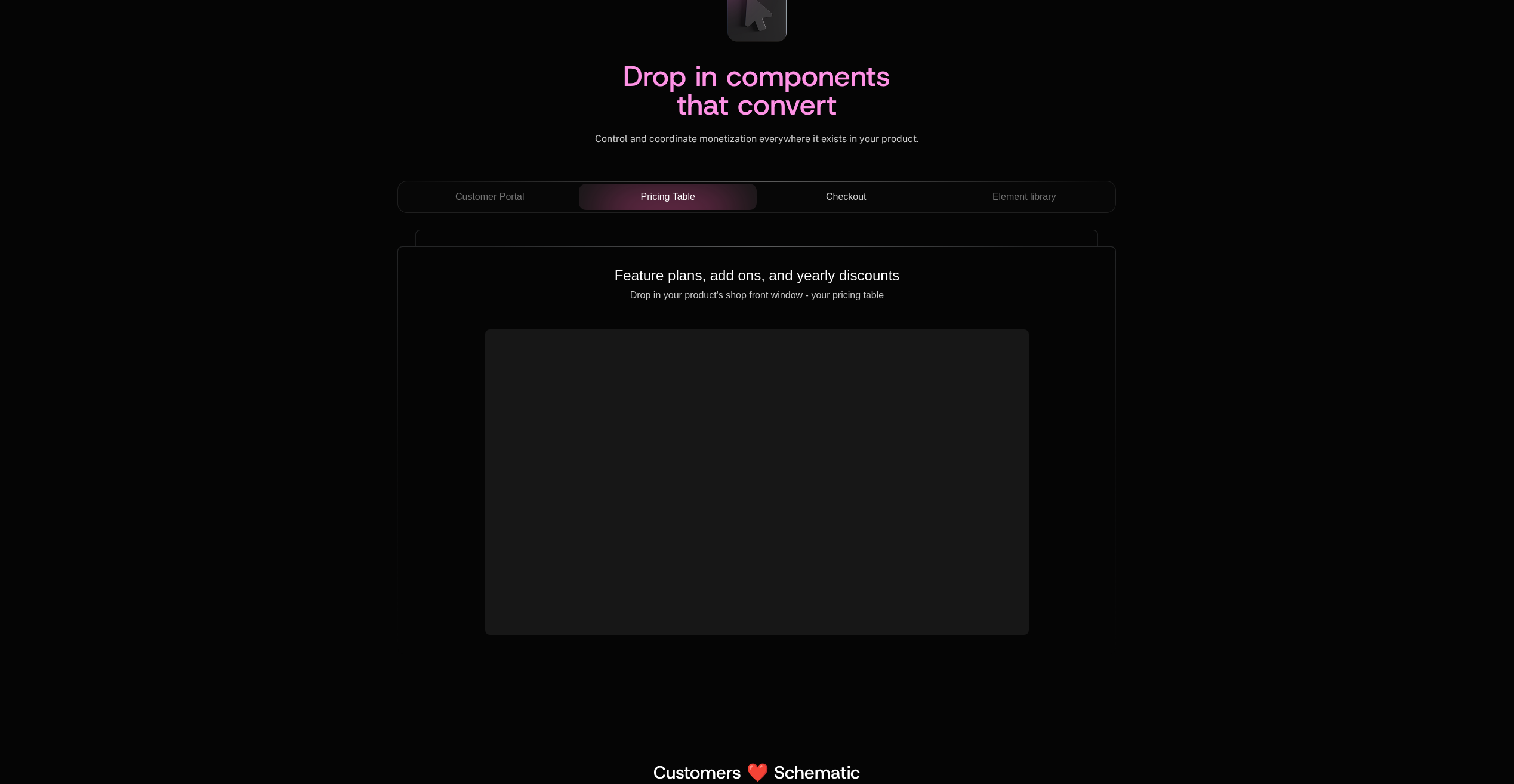
click at [840, 201] on span "Checkout" at bounding box center [846, 197] width 41 height 15
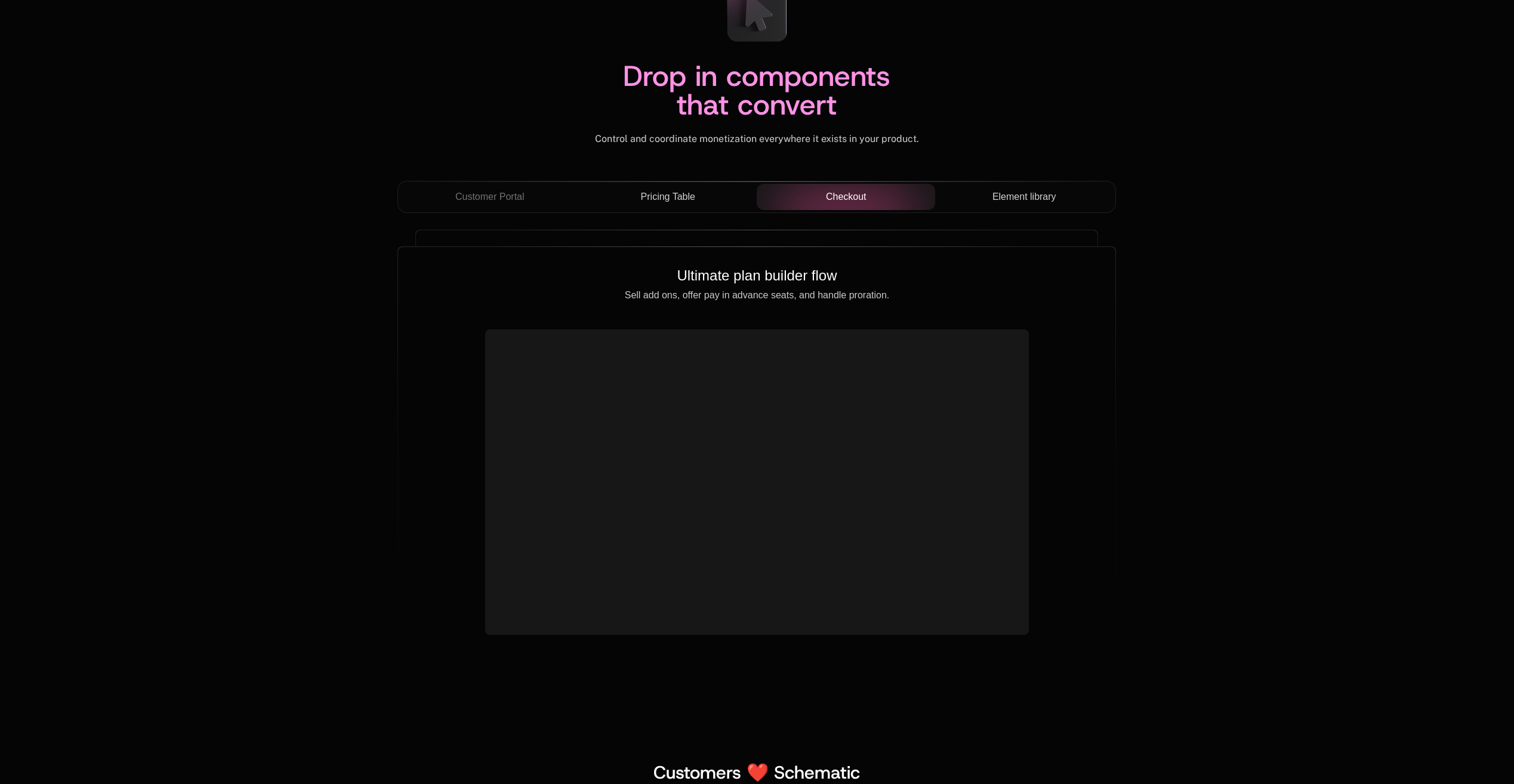
click at [1009, 188] on button "Element library" at bounding box center [1025, 197] width 179 height 26
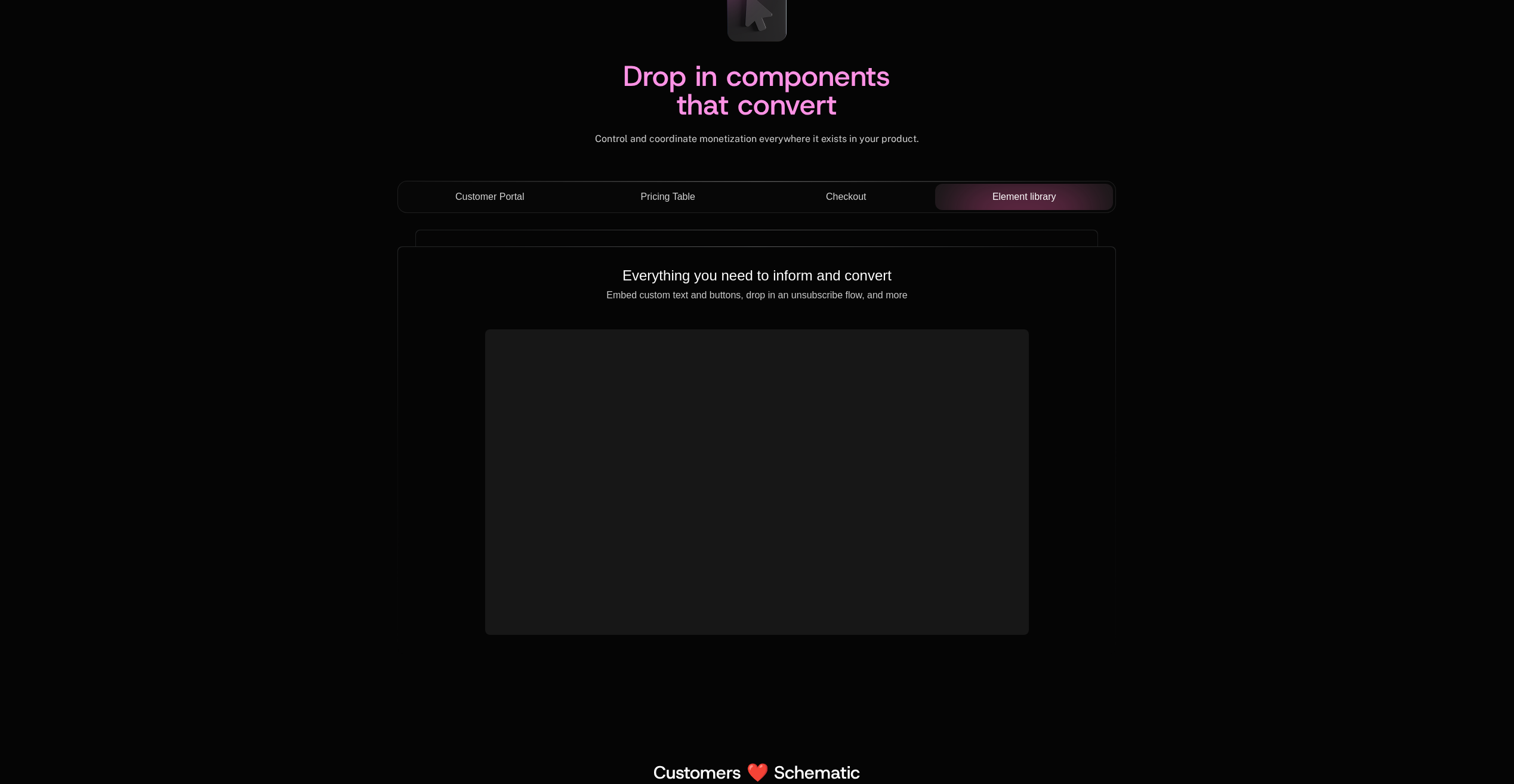
click at [510, 201] on span "Customer Portal" at bounding box center [490, 197] width 69 height 15
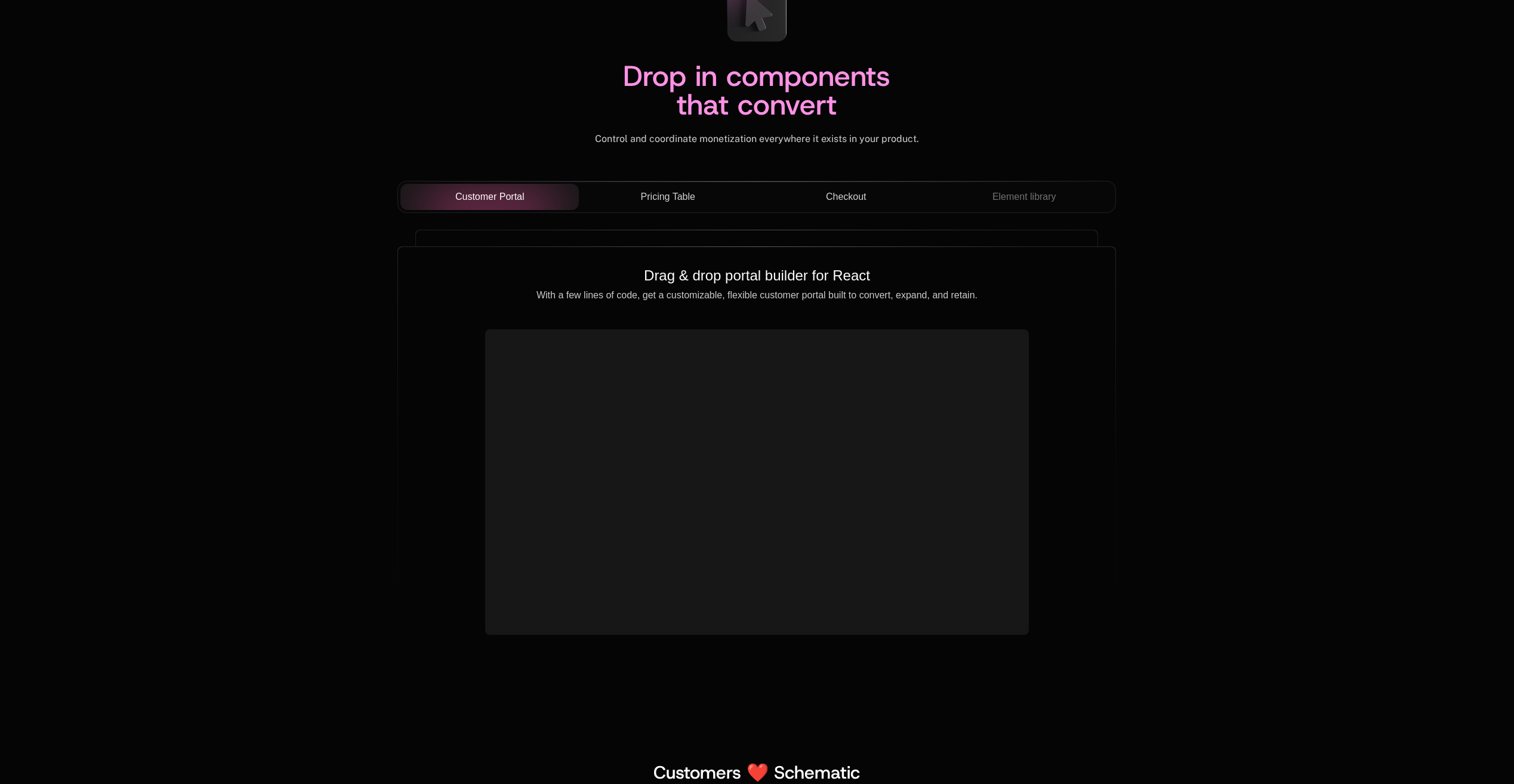
click at [701, 192] on div "Pricing Table" at bounding box center [668, 197] width 159 height 15
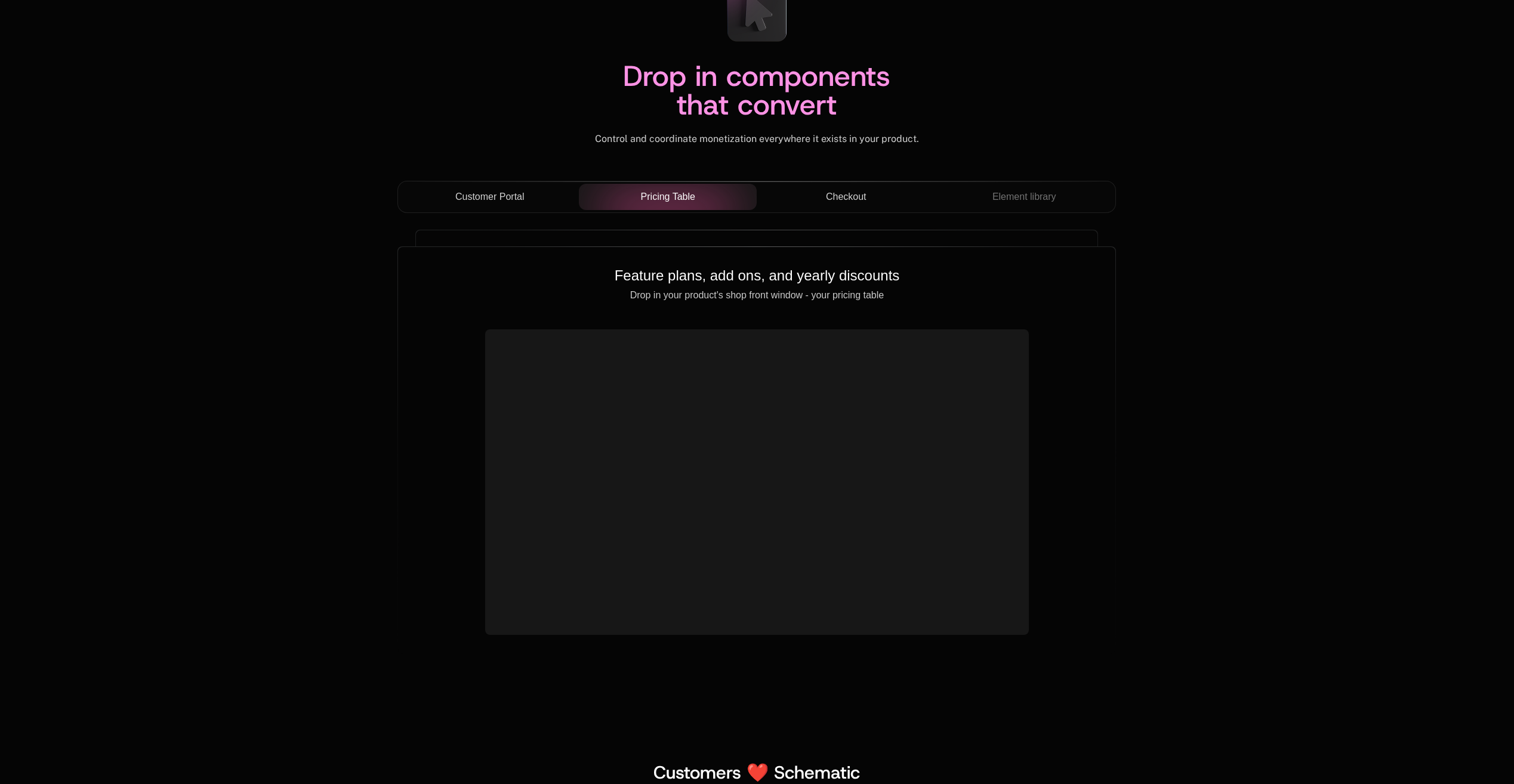
click at [854, 194] on span "Checkout" at bounding box center [846, 197] width 41 height 15
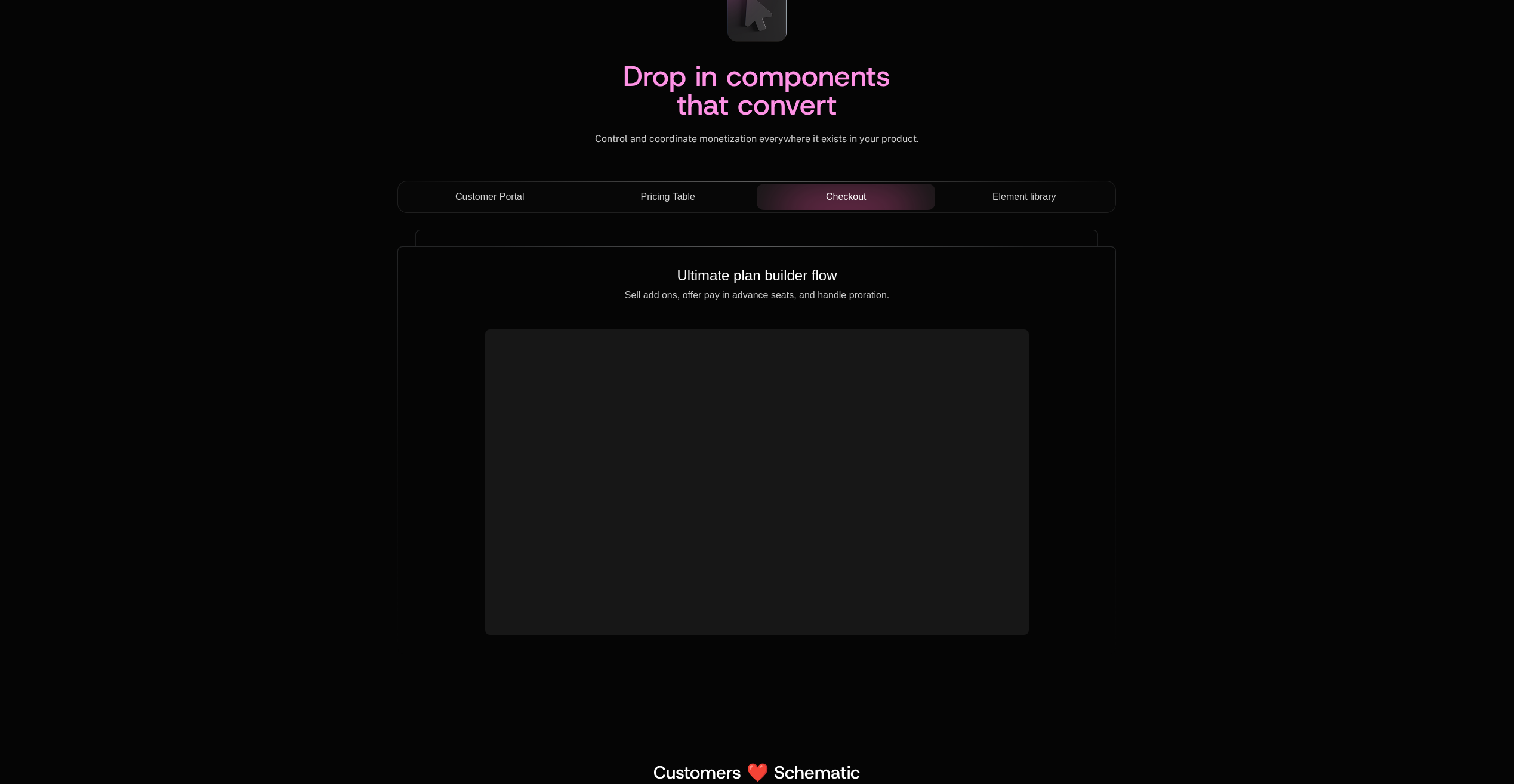
click at [1027, 192] on span "Element library" at bounding box center [1025, 197] width 64 height 15
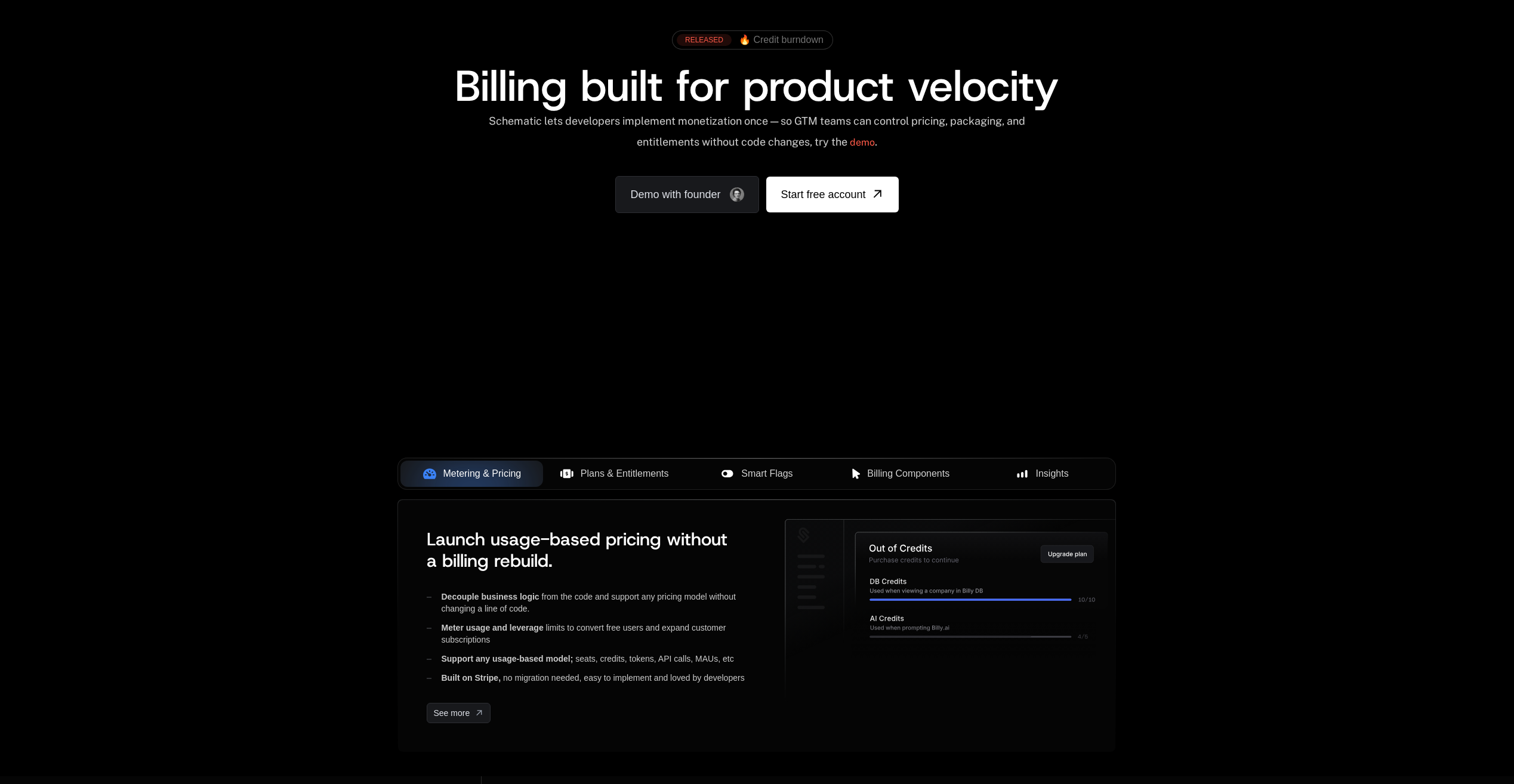
scroll to position [0, 0]
